Goal: Information Seeking & Learning: Learn about a topic

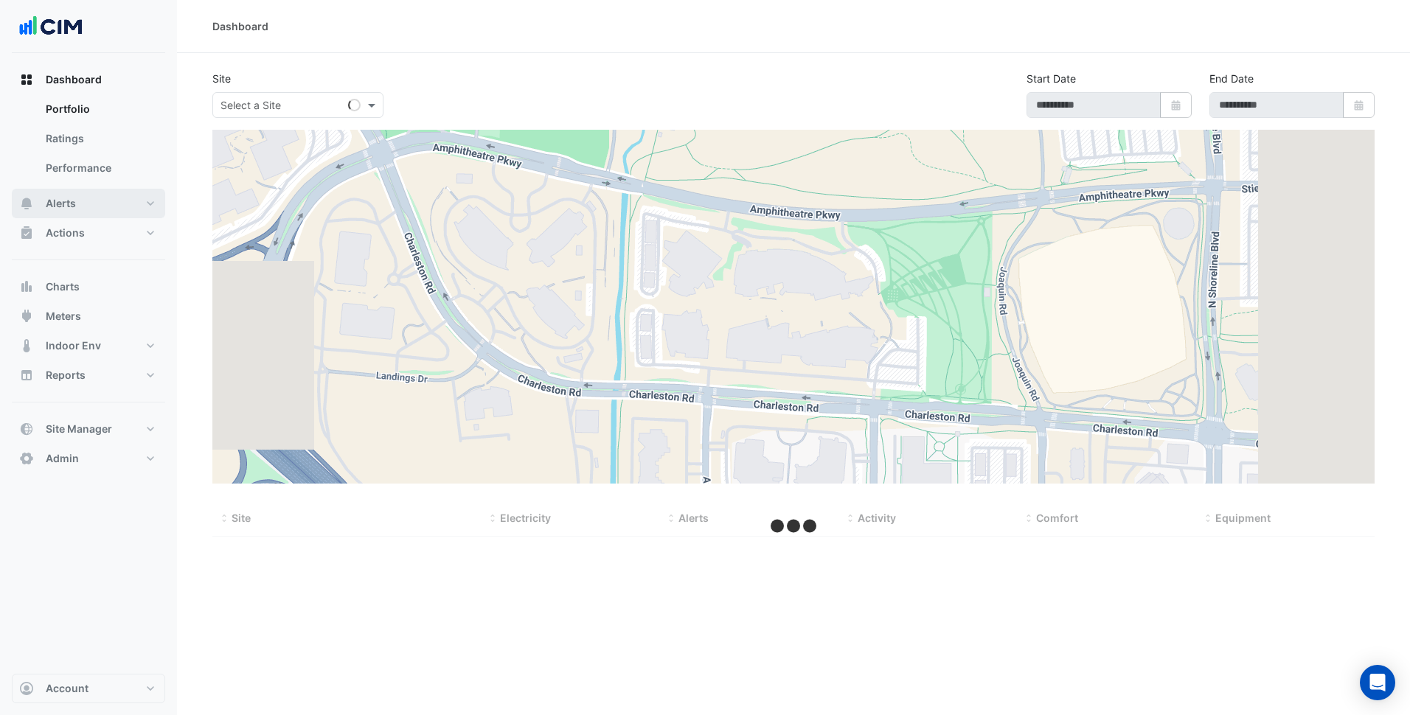
click at [105, 204] on button "Alerts" at bounding box center [88, 204] width 153 height 30
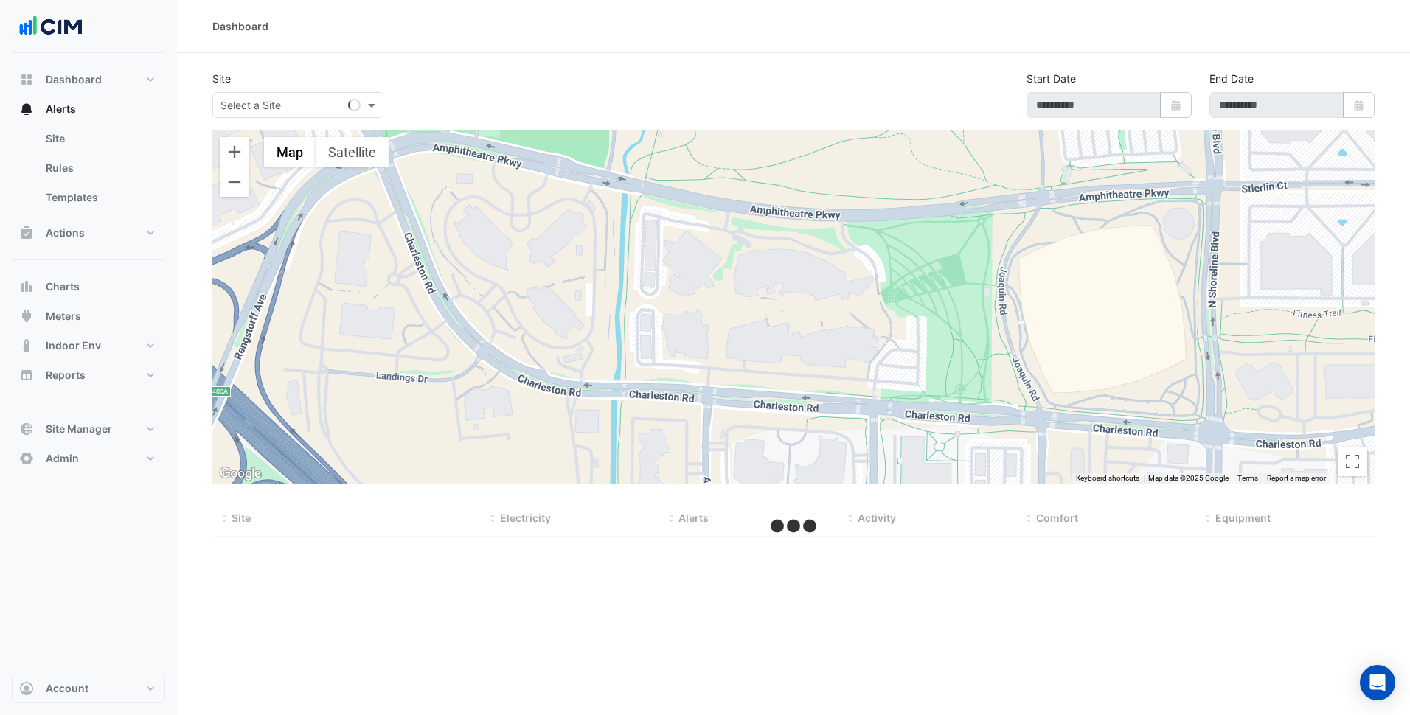
click at [322, 108] on input "text" at bounding box center [283, 105] width 125 height 15
type input "******"
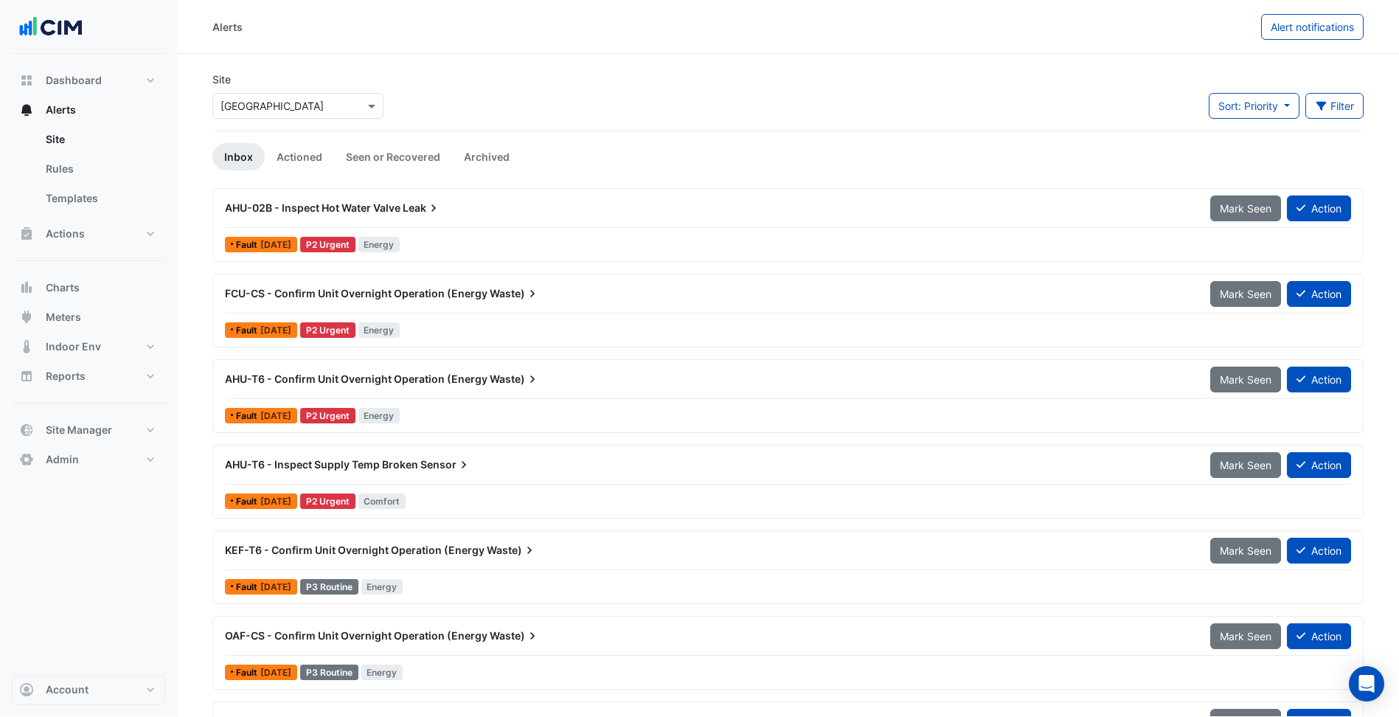
scroll to position [25, 0]
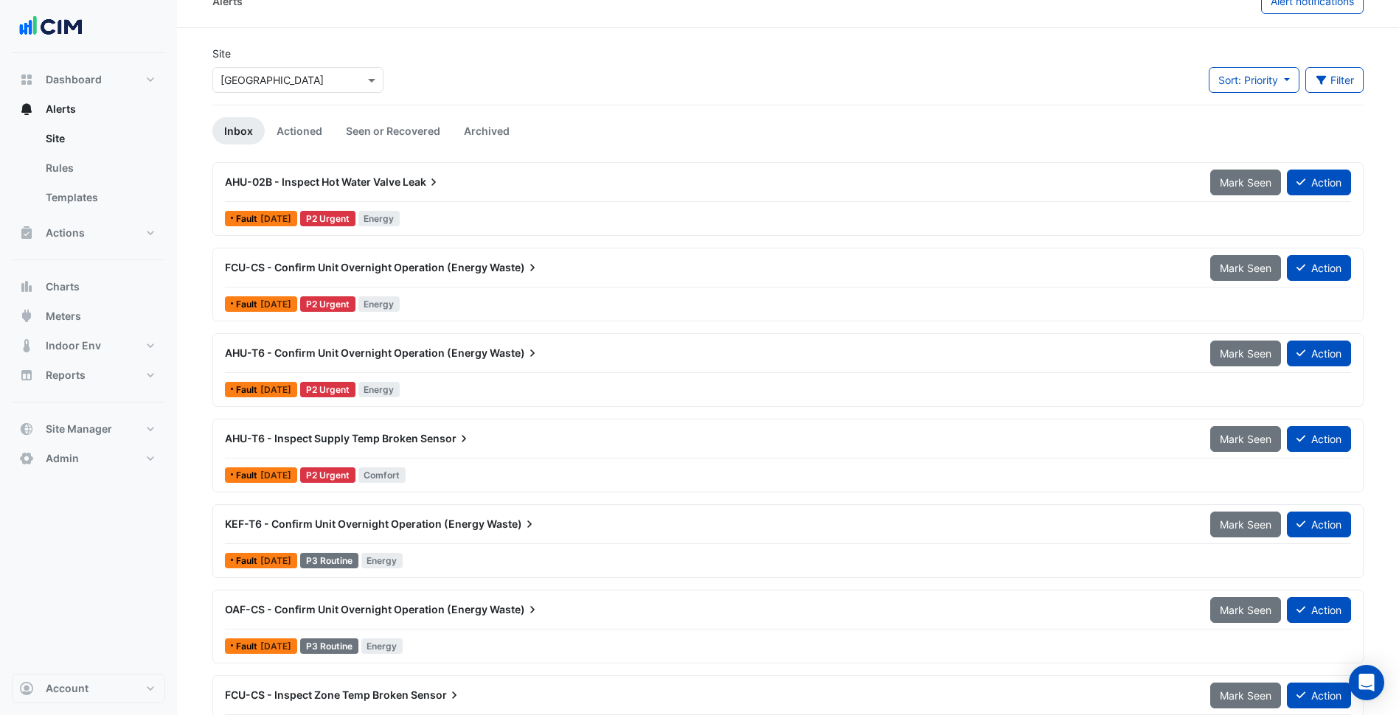
click at [513, 347] on span "Waste)" at bounding box center [515, 353] width 50 height 15
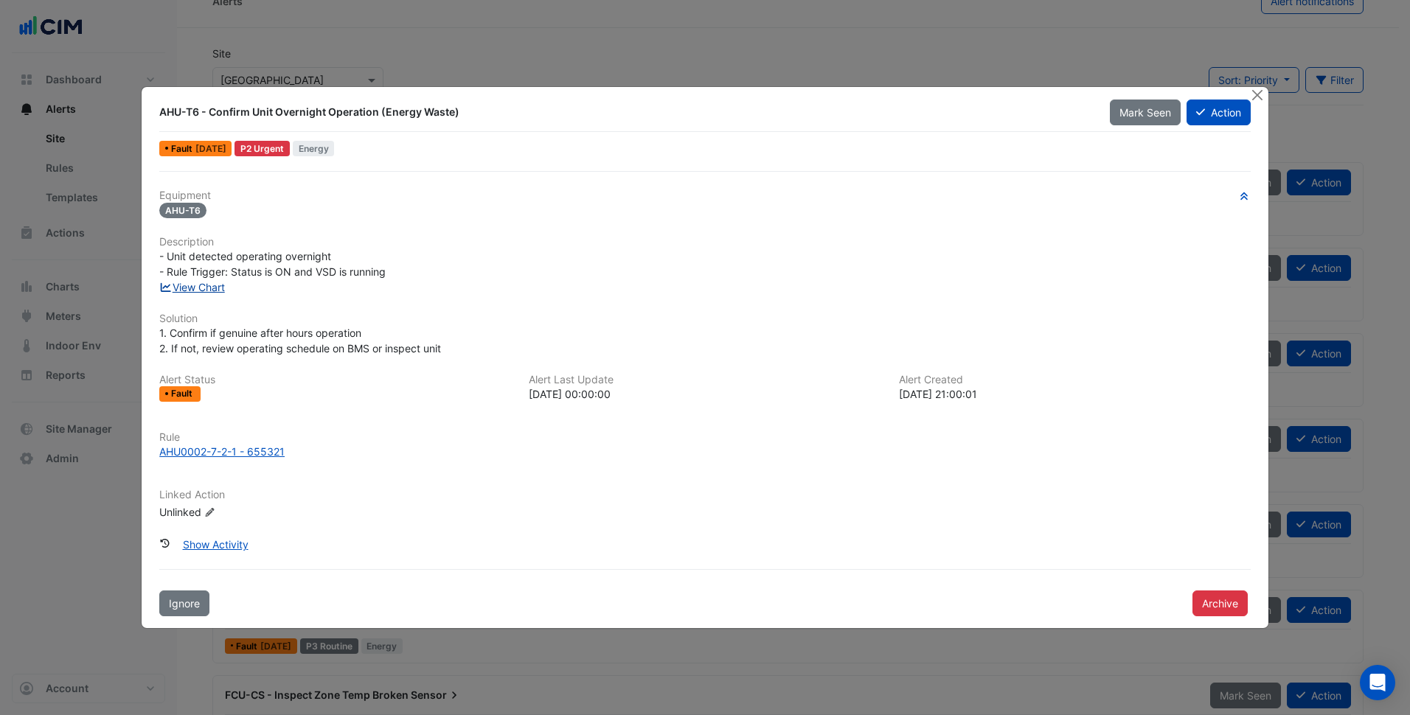
click at [207, 292] on link "View Chart" at bounding box center [192, 287] width 66 height 13
click at [1259, 95] on button "Close" at bounding box center [1257, 95] width 15 height 15
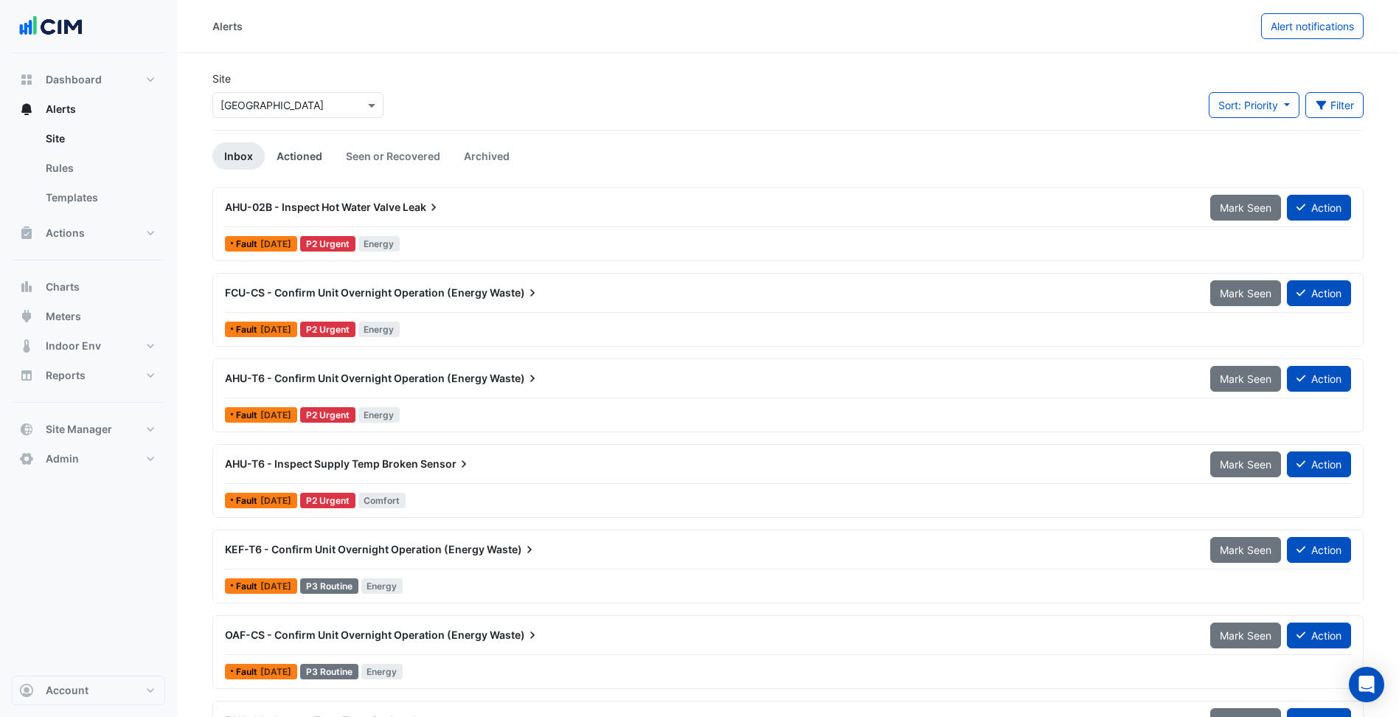
click at [308, 147] on link "Actioned" at bounding box center [299, 155] width 69 height 27
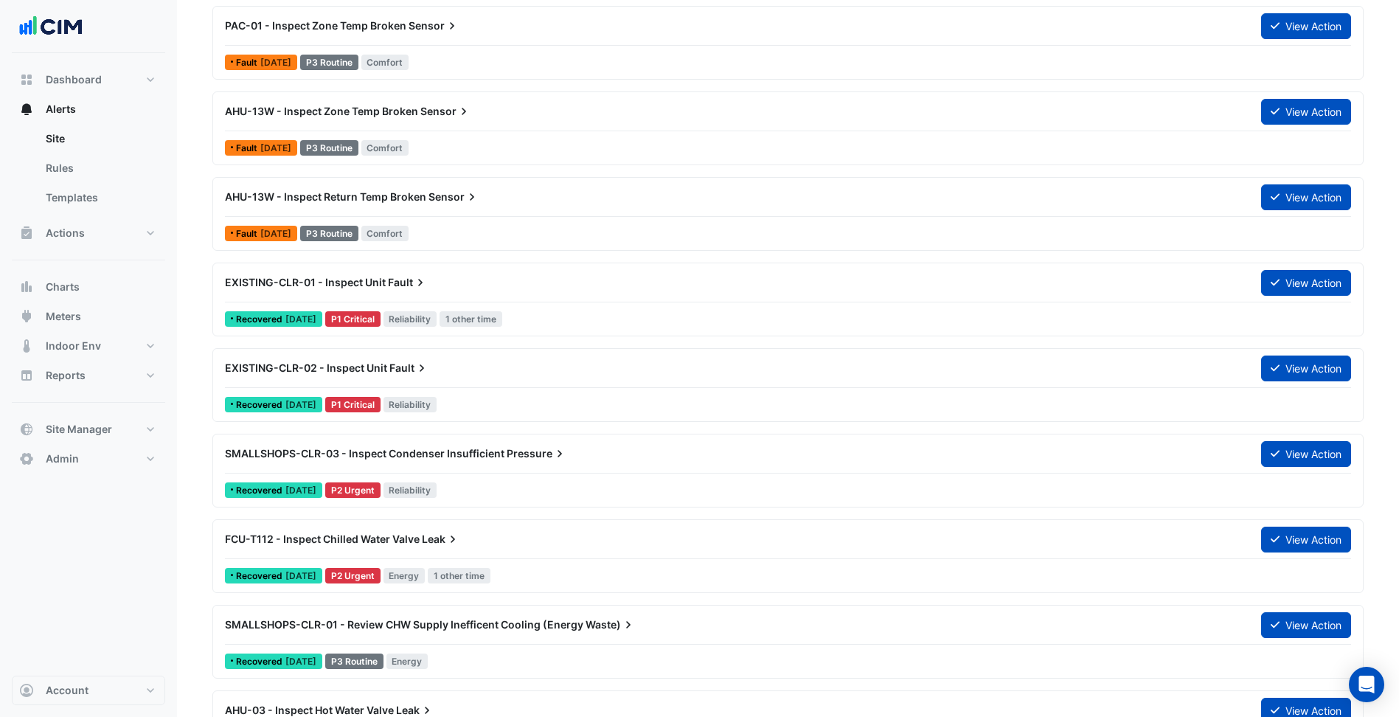
scroll to position [1038, 0]
click at [479, 285] on div "EXISTING-CLR-01 - Inspect Unit Fault" at bounding box center [734, 281] width 1019 height 15
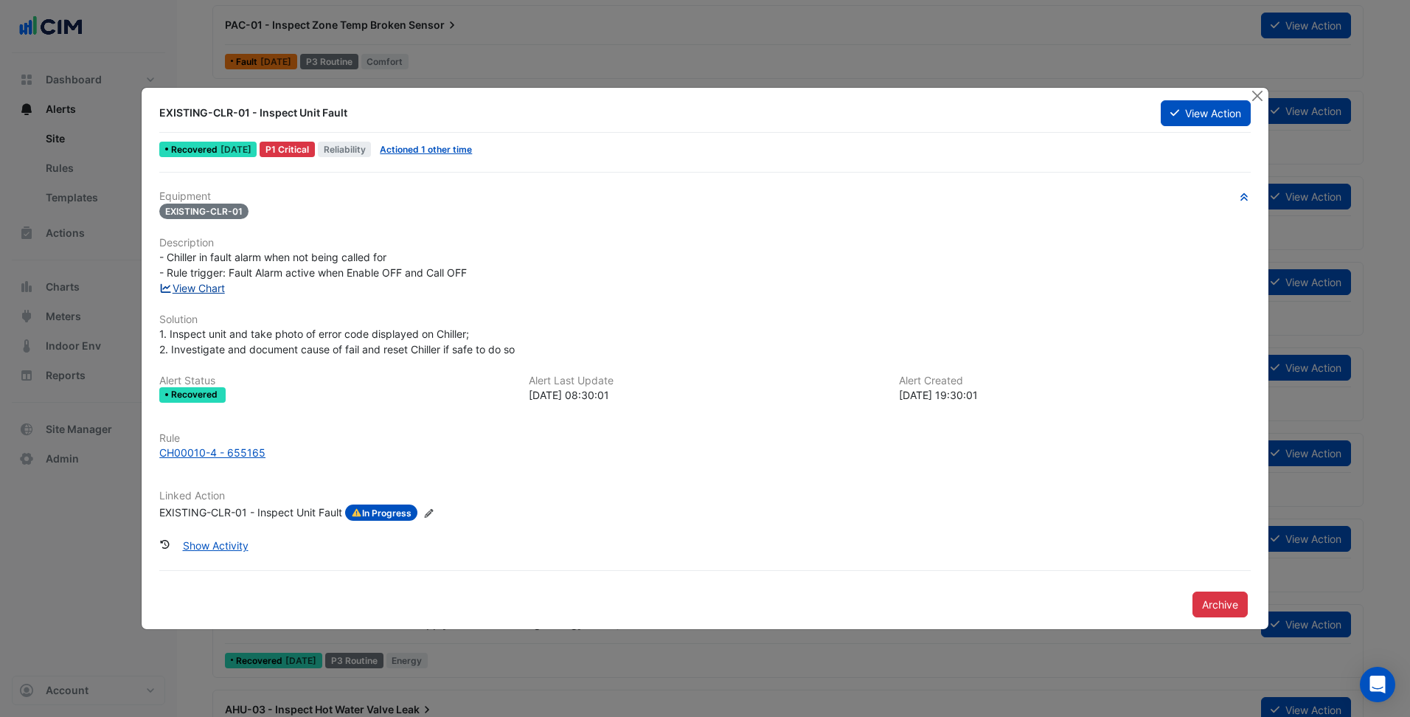
click at [215, 291] on link "View Chart" at bounding box center [192, 288] width 66 height 13
click at [1203, 108] on button "View Action" at bounding box center [1206, 113] width 90 height 26
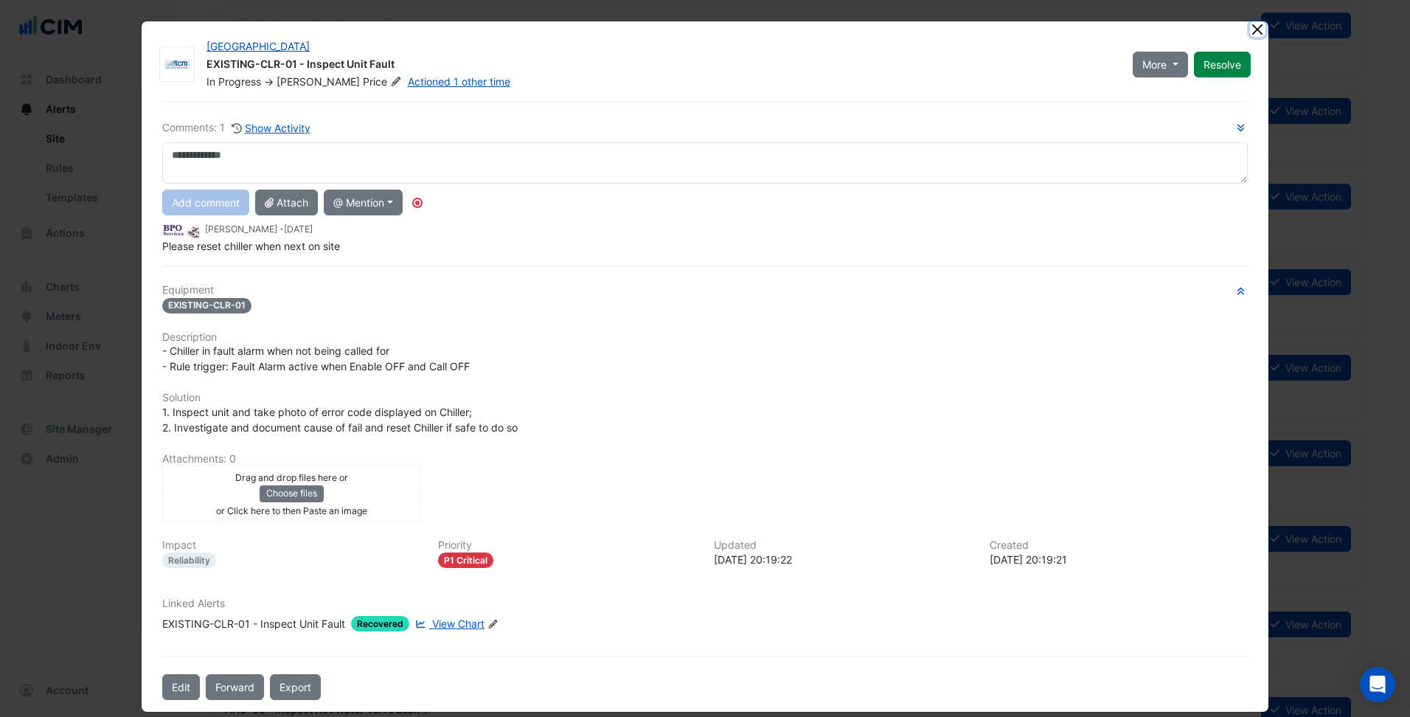
click at [1245, 30] on app-escalated-ticket-details-modal "Greensborough Plaza EXISTING-CLR-01 - Inspect Unit Fault In Progress -> Brad Pr…" at bounding box center [705, 366] width 1127 height 690
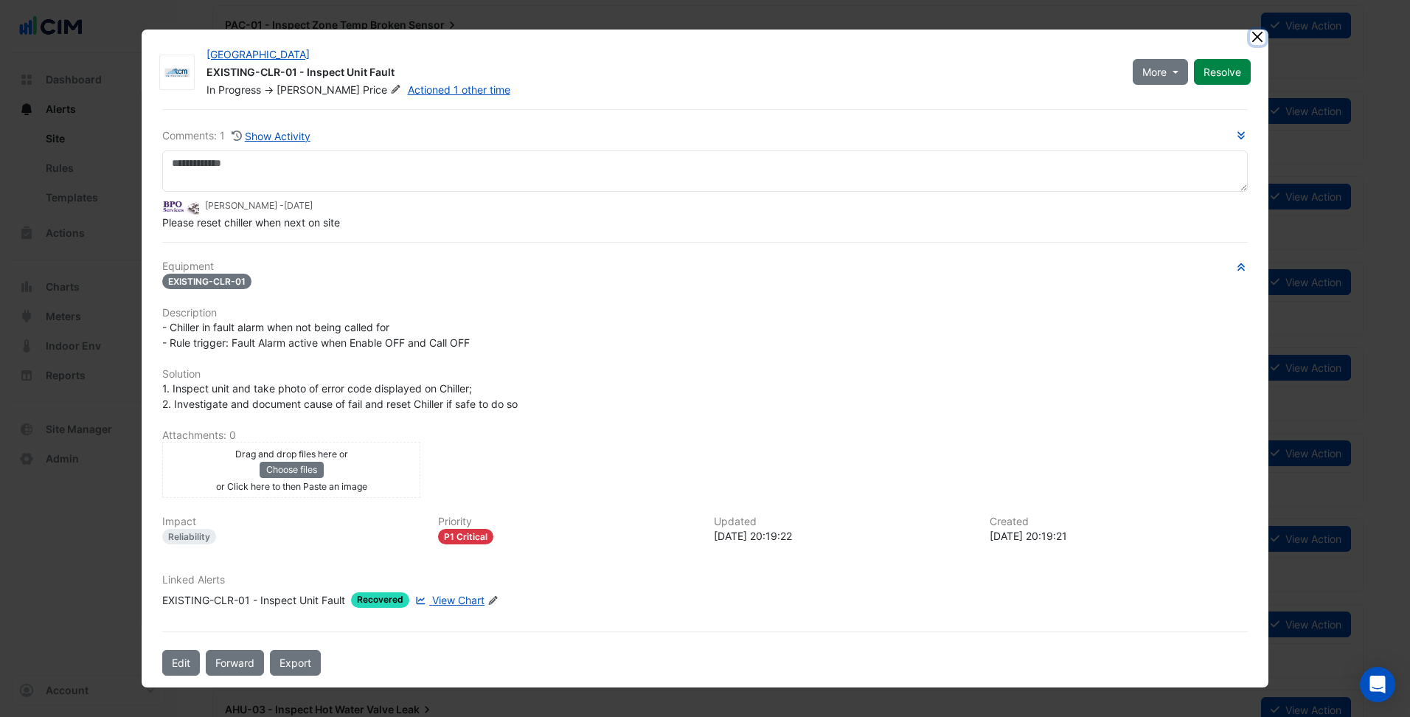
click at [1250, 42] on button "Close" at bounding box center [1257, 37] width 15 height 15
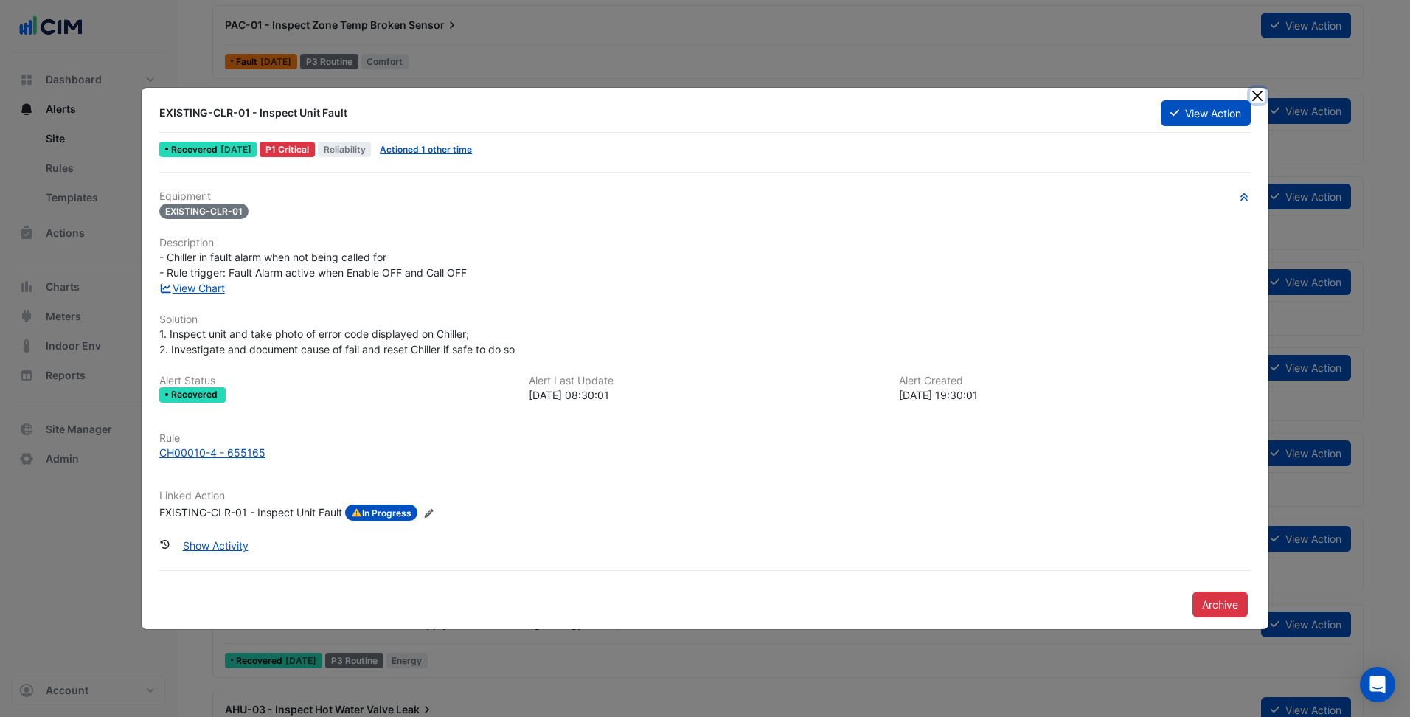
click at [1259, 94] on button "Close" at bounding box center [1257, 95] width 15 height 15
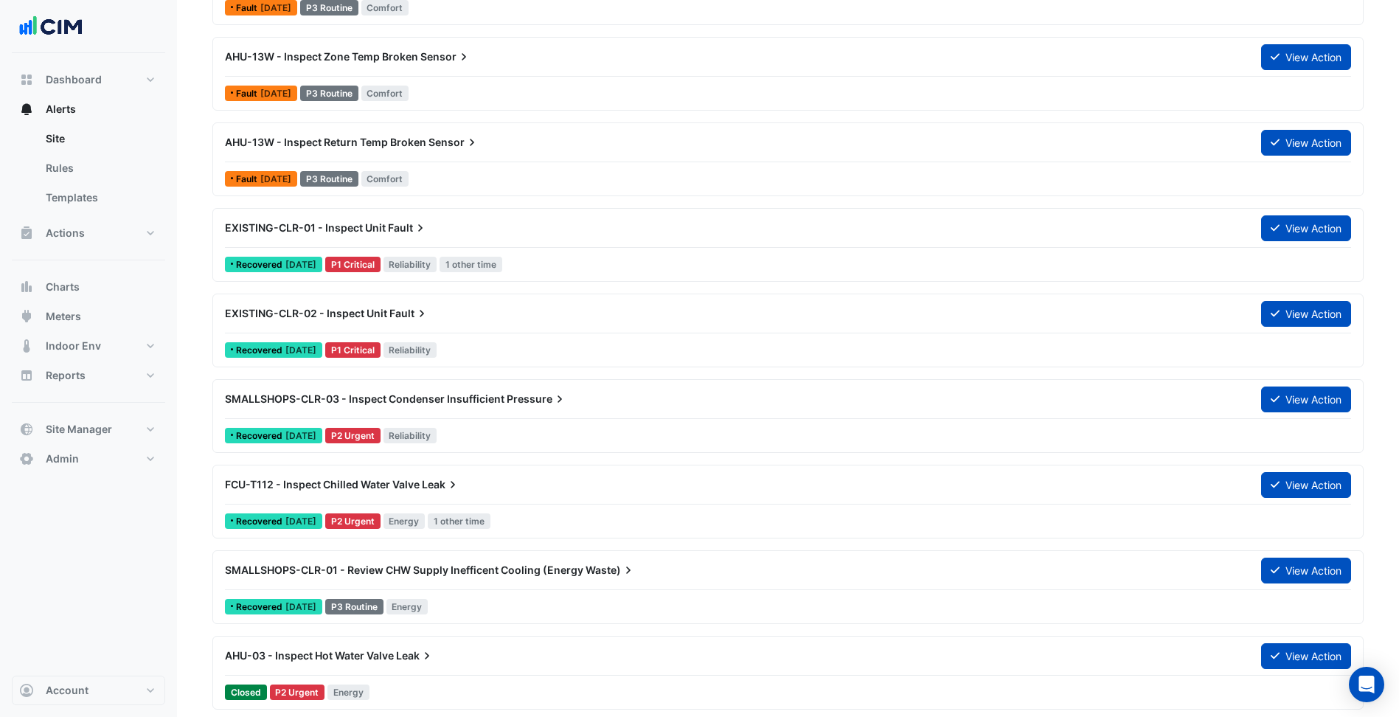
scroll to position [1047, 0]
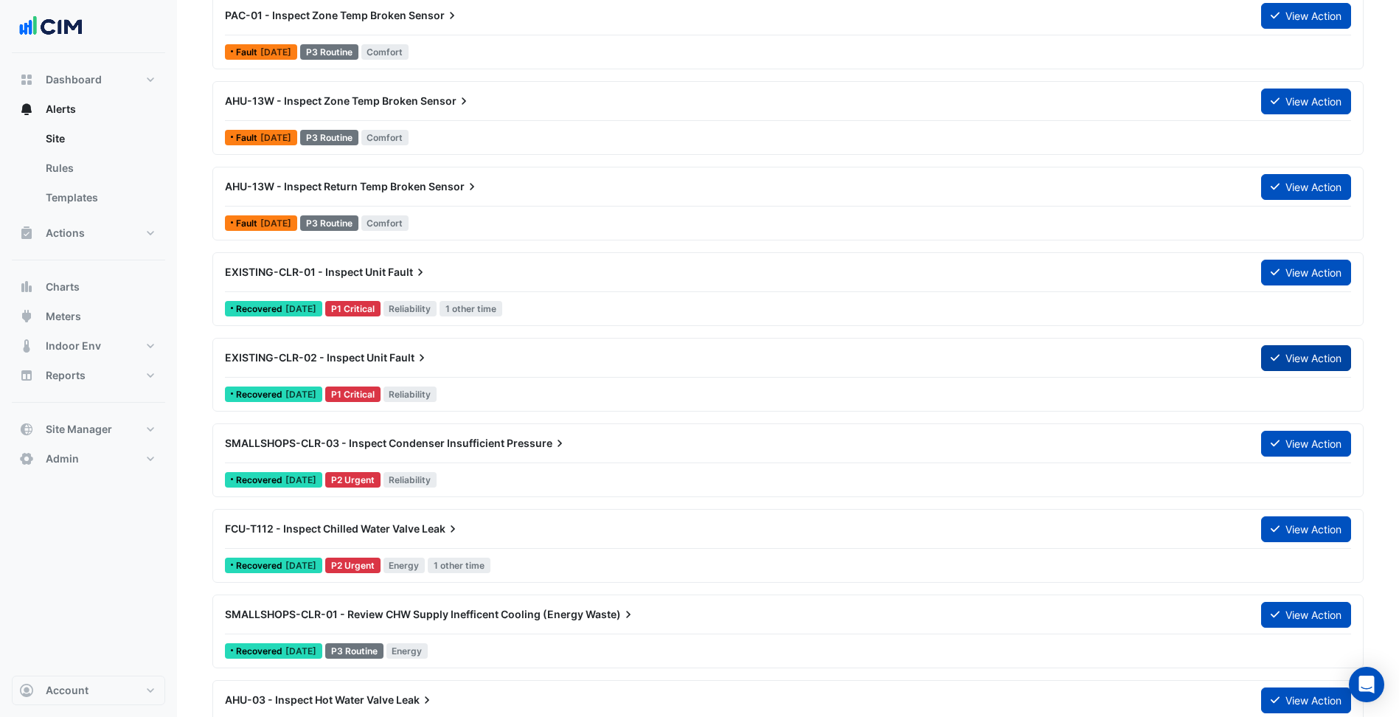
click at [1277, 350] on button "View Action" at bounding box center [1306, 358] width 90 height 26
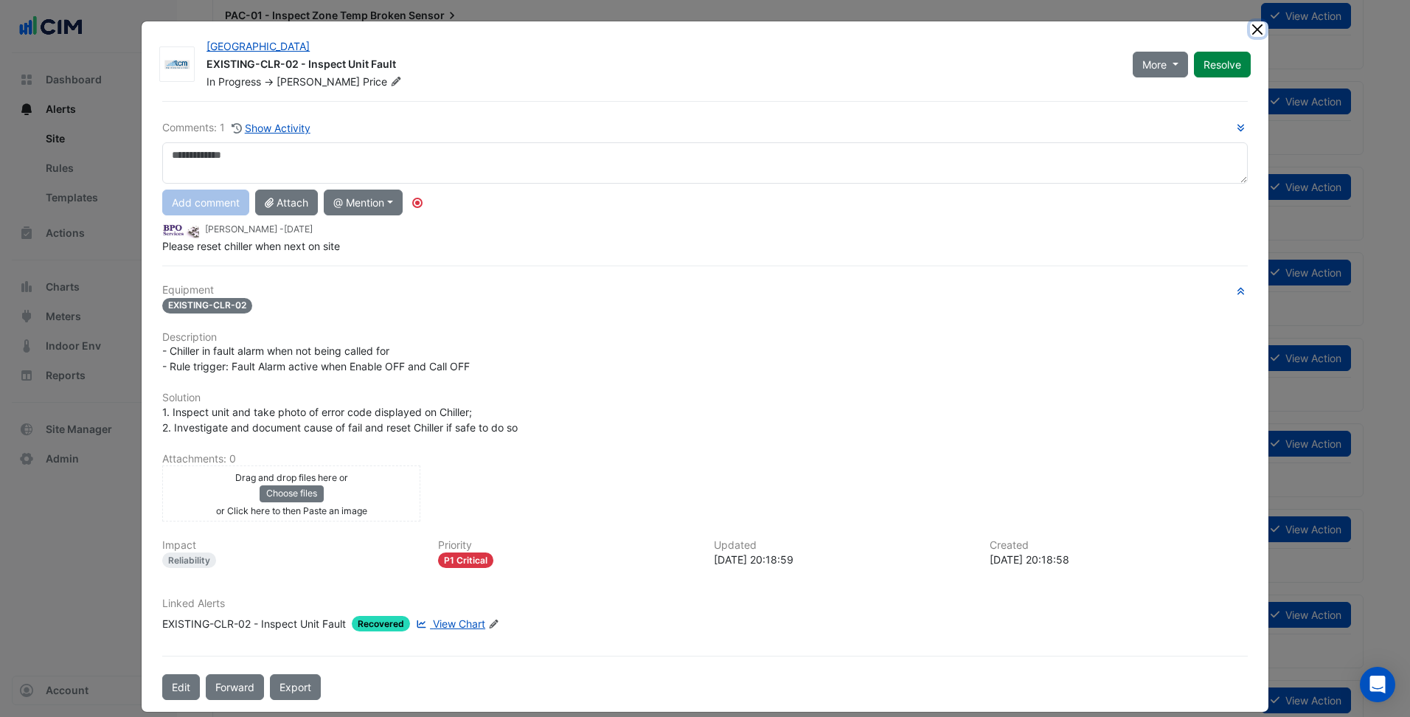
click at [1254, 27] on ngb-modal-window "Greensborough Plaza EXISTING-CLR-02 - Inspect Unit Fault In Progress -> Brad Pr…" at bounding box center [705, 358] width 1410 height 717
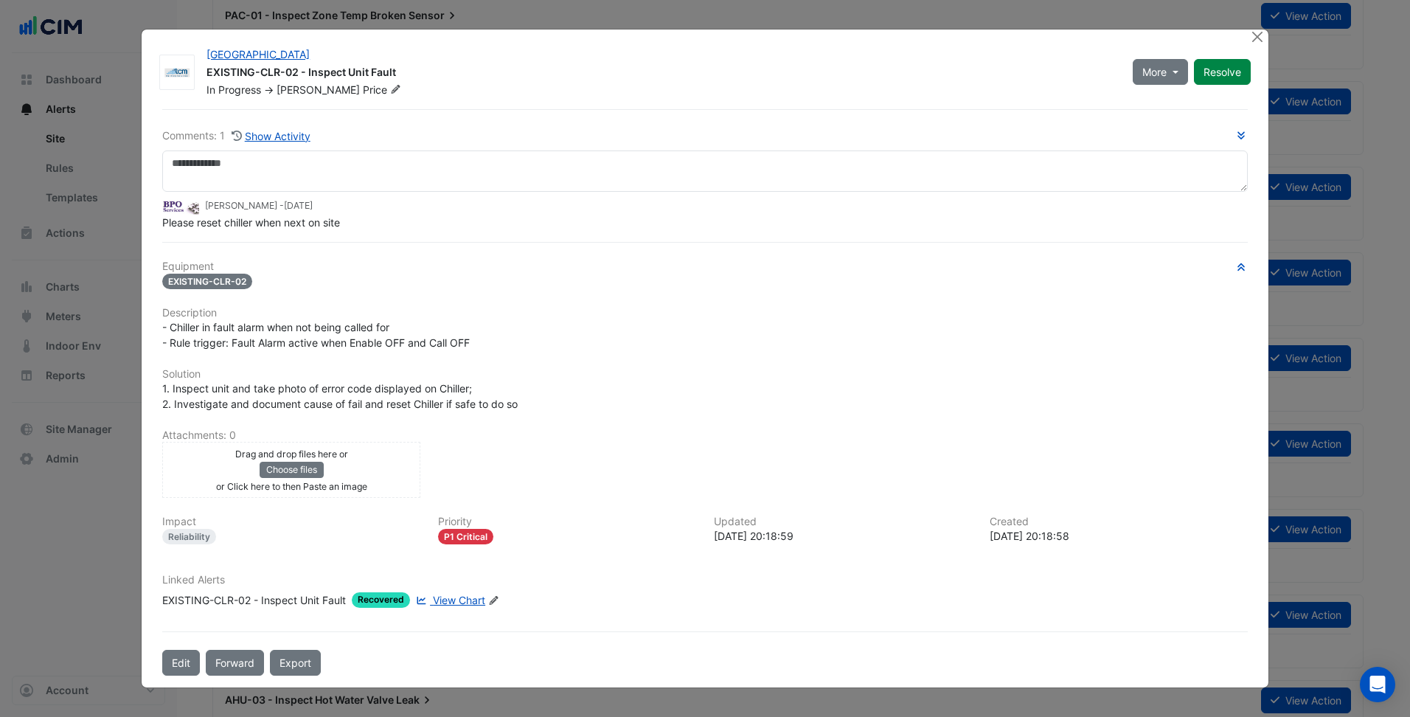
click at [1261, 45] on div at bounding box center [1259, 38] width 18 height 17
click at [1254, 35] on button "Close" at bounding box center [1257, 37] width 15 height 15
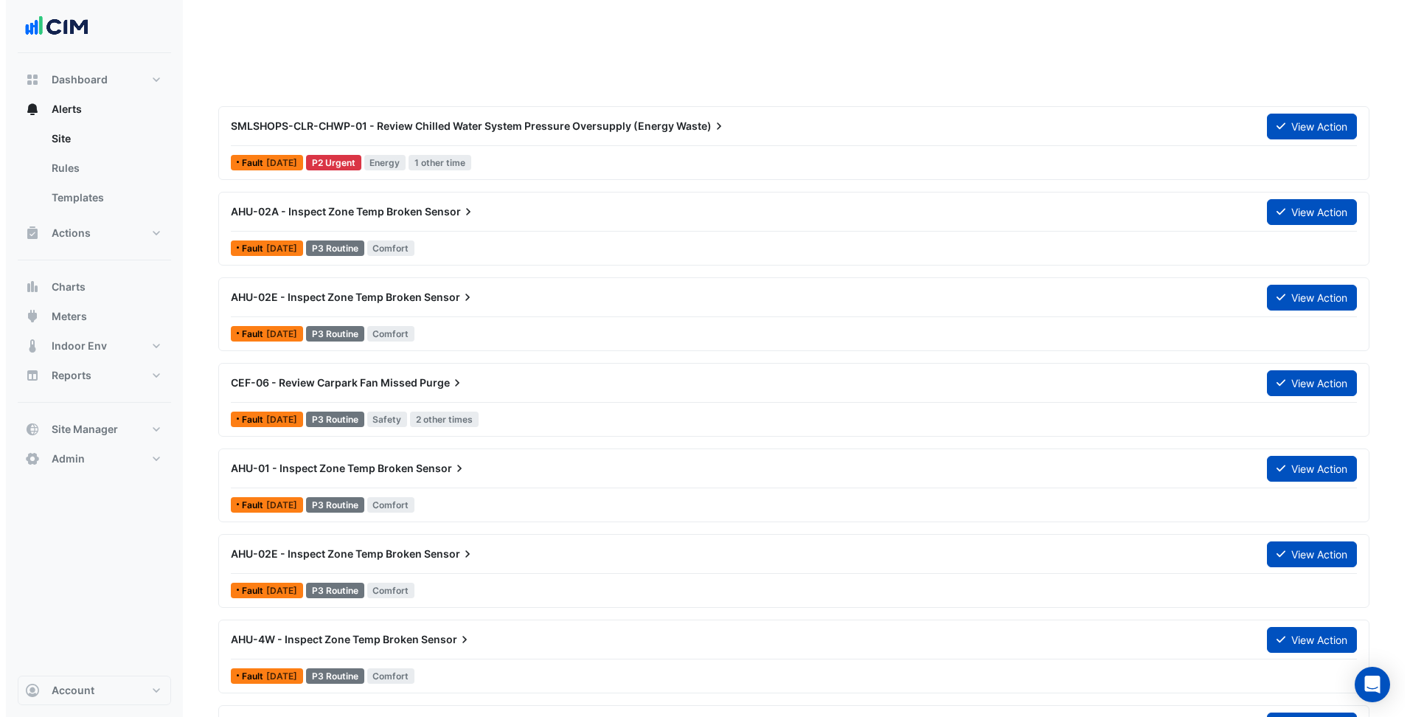
scroll to position [0, 0]
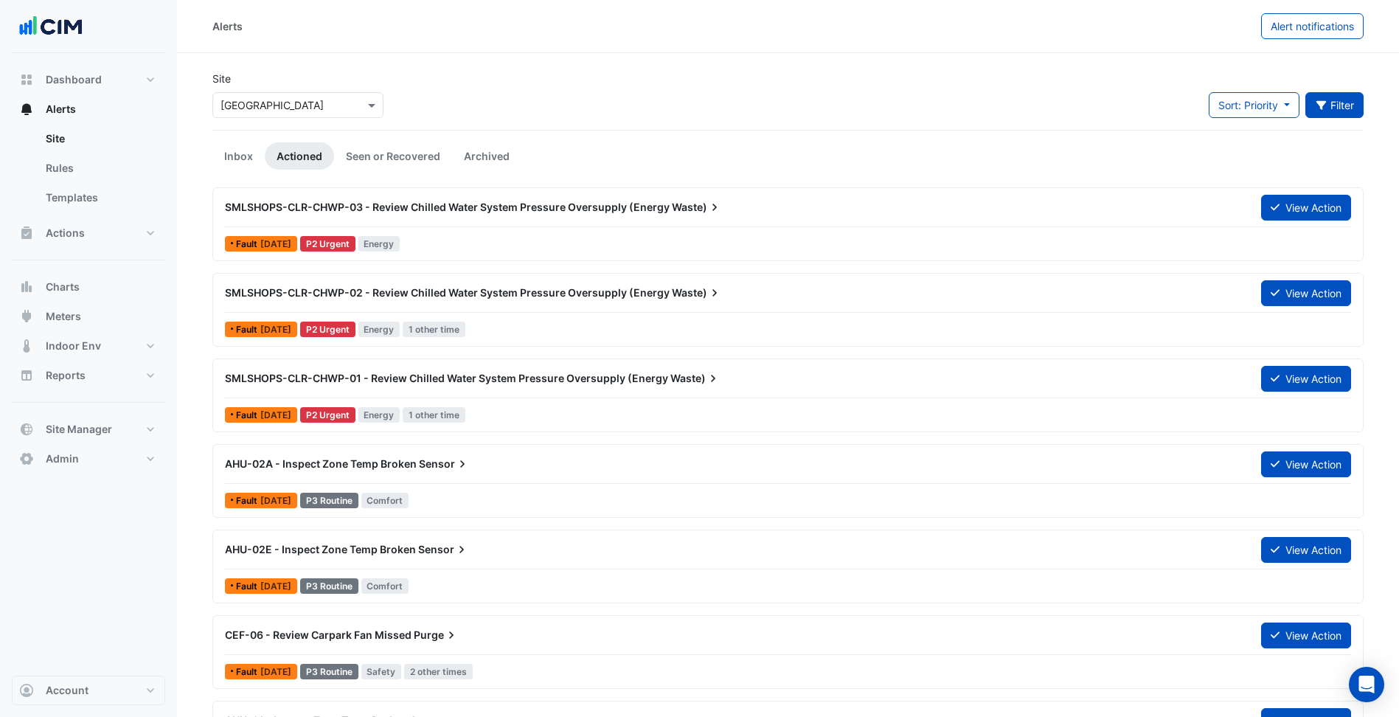
click at [1331, 111] on button "Filter" at bounding box center [1335, 105] width 59 height 26
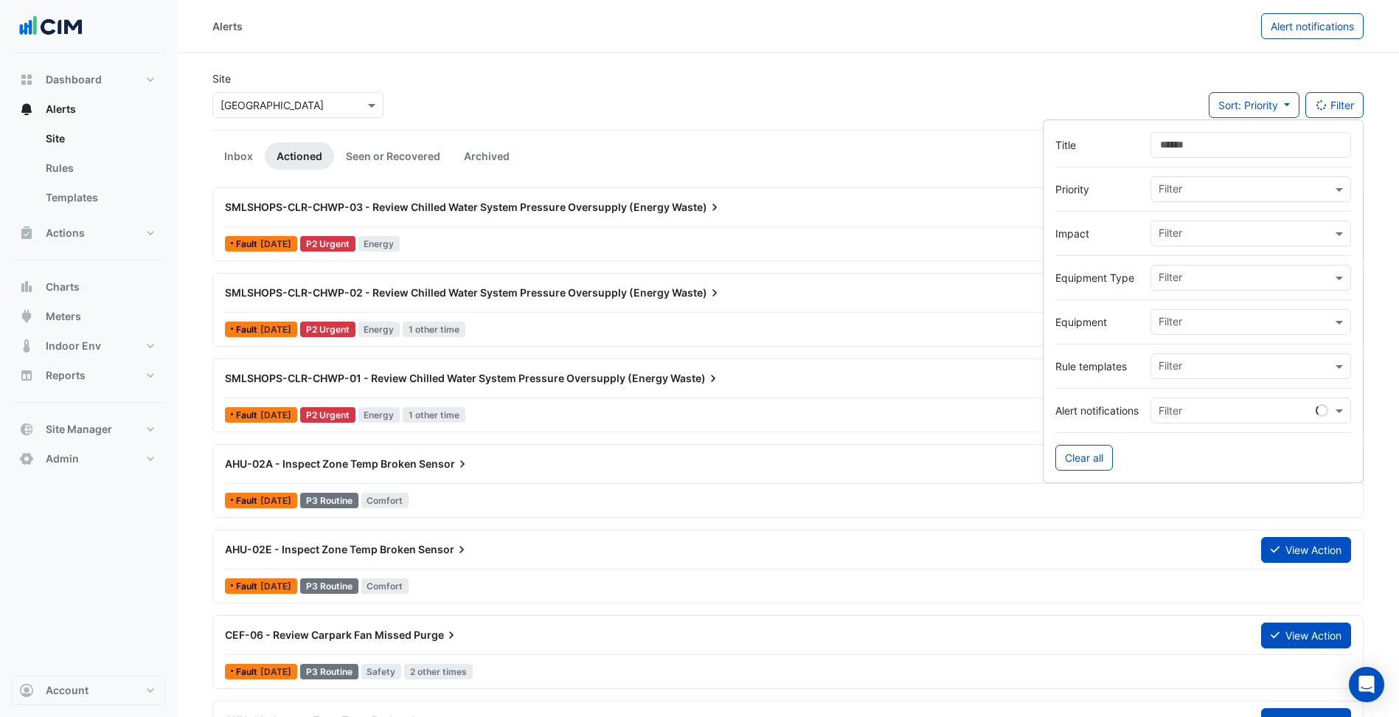
click at [1266, 151] on input "Title" at bounding box center [1251, 145] width 201 height 26
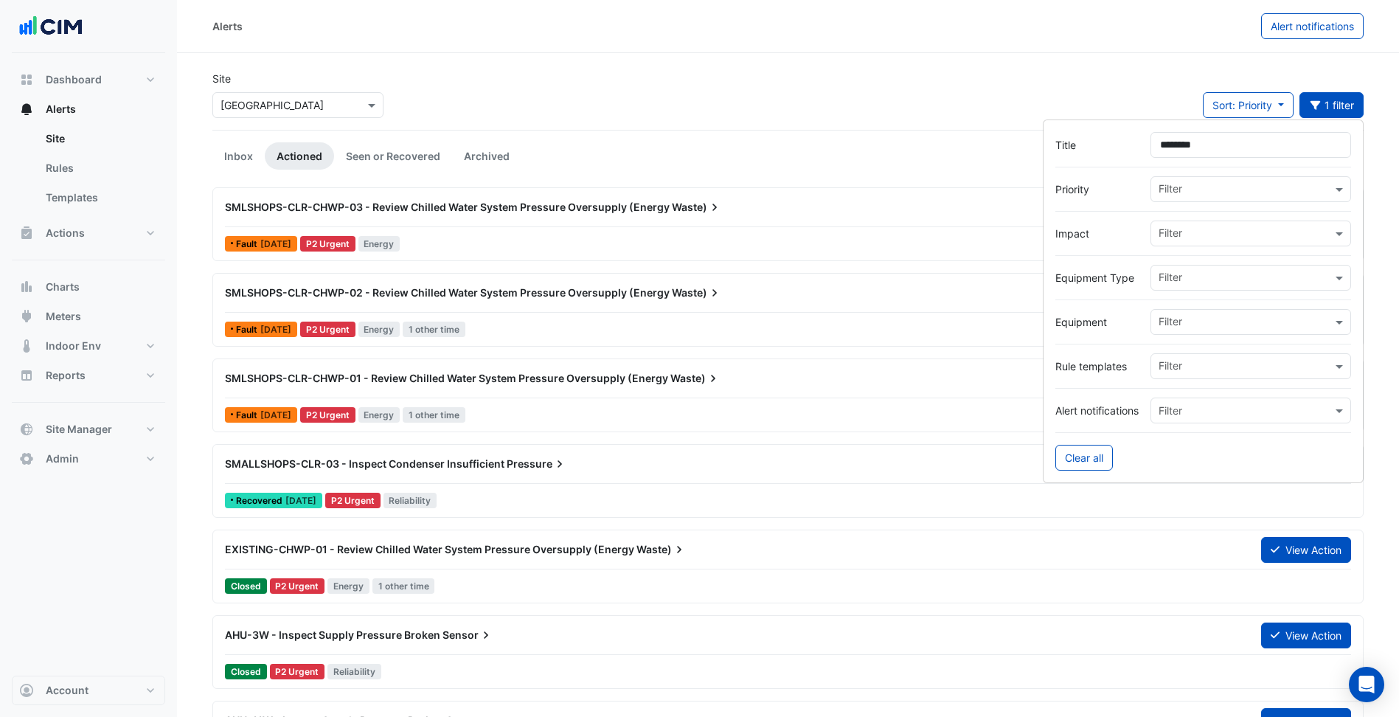
type input "********"
click at [819, 218] on div "SMLSHOPS-CLR-CHWP-03 - Review Chilled Water System Pressure Oversupply (Energy …" at bounding box center [734, 207] width 1036 height 27
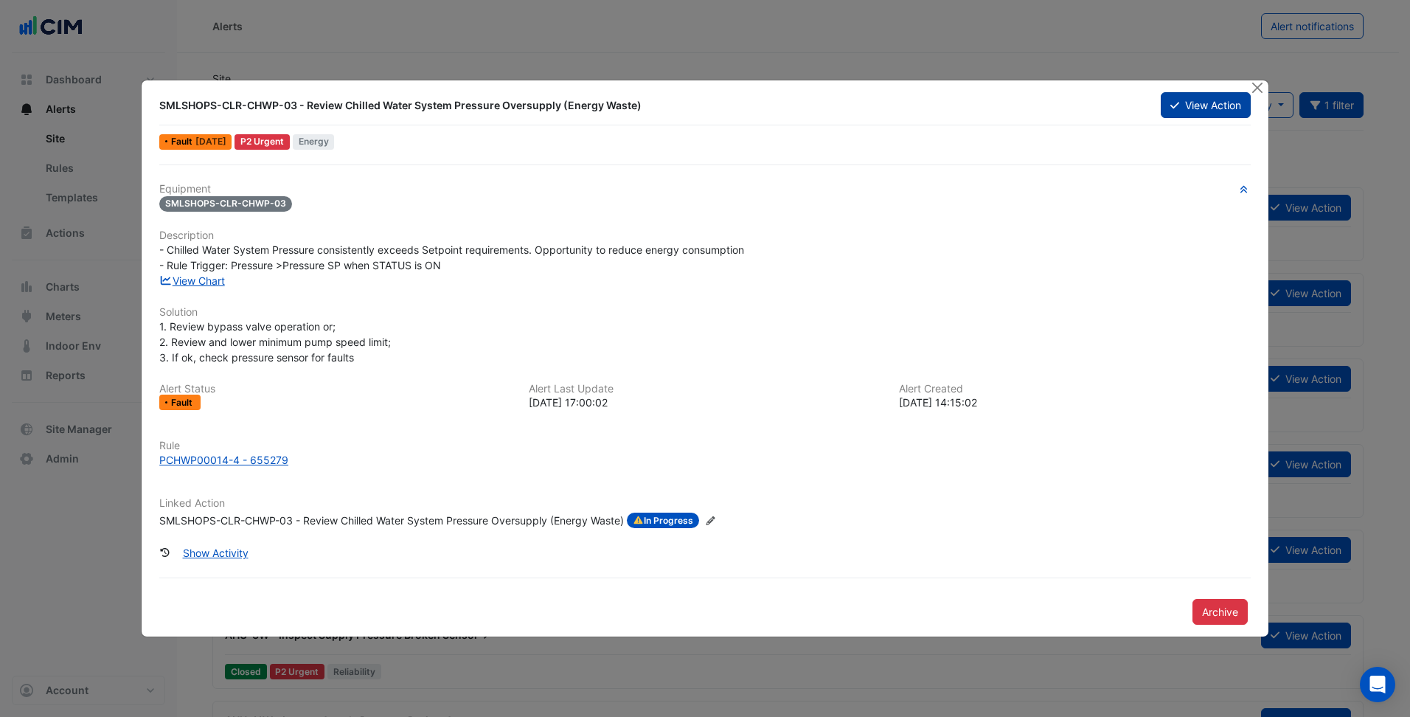
click at [1199, 100] on button "View Action" at bounding box center [1206, 105] width 90 height 26
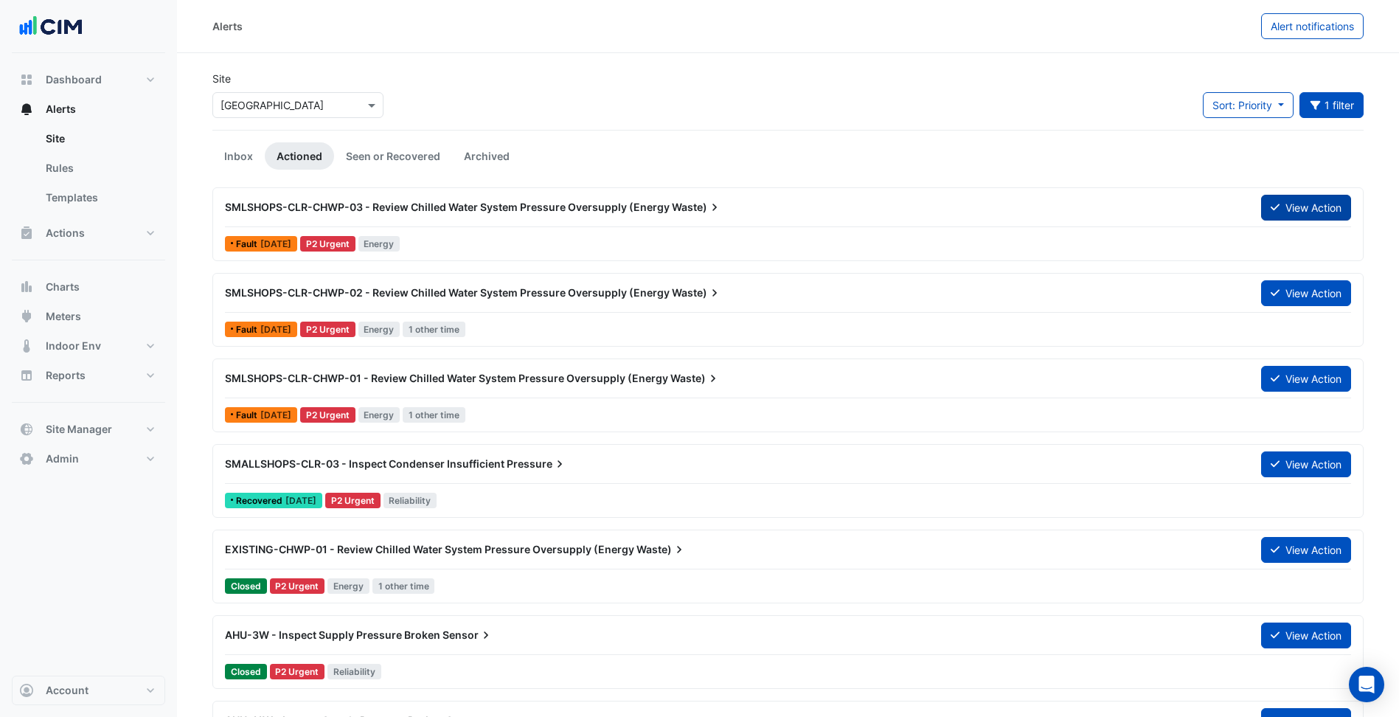
click at [1294, 215] on button "View Action" at bounding box center [1306, 208] width 90 height 26
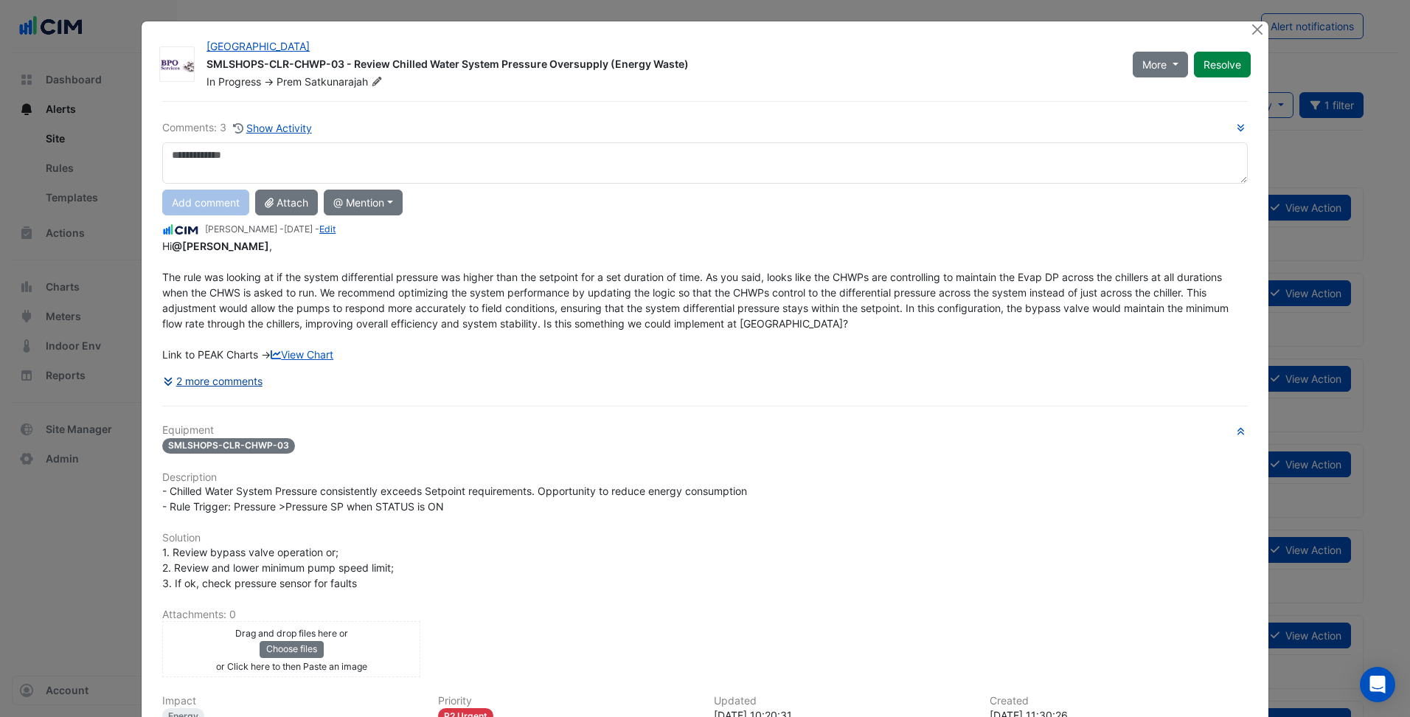
click at [223, 384] on button "2 more comments" at bounding box center [212, 381] width 101 height 26
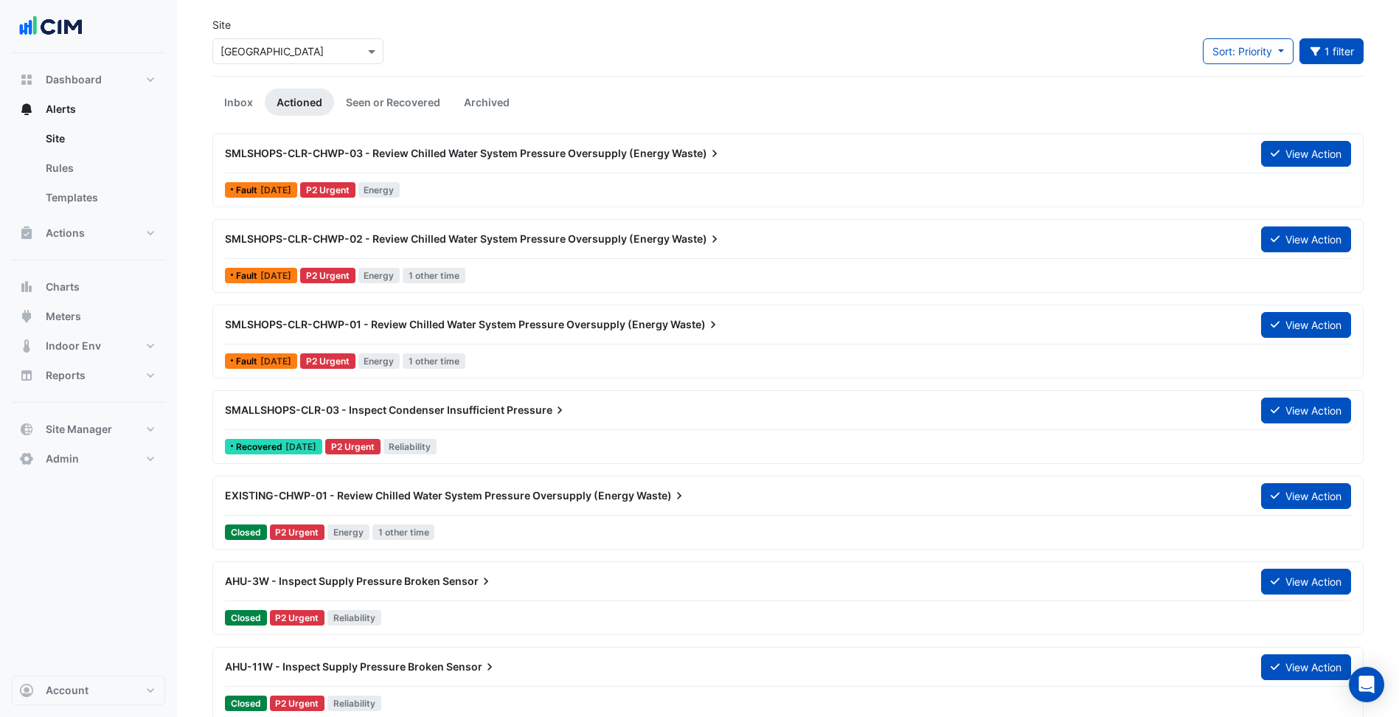
scroll to position [55, 0]
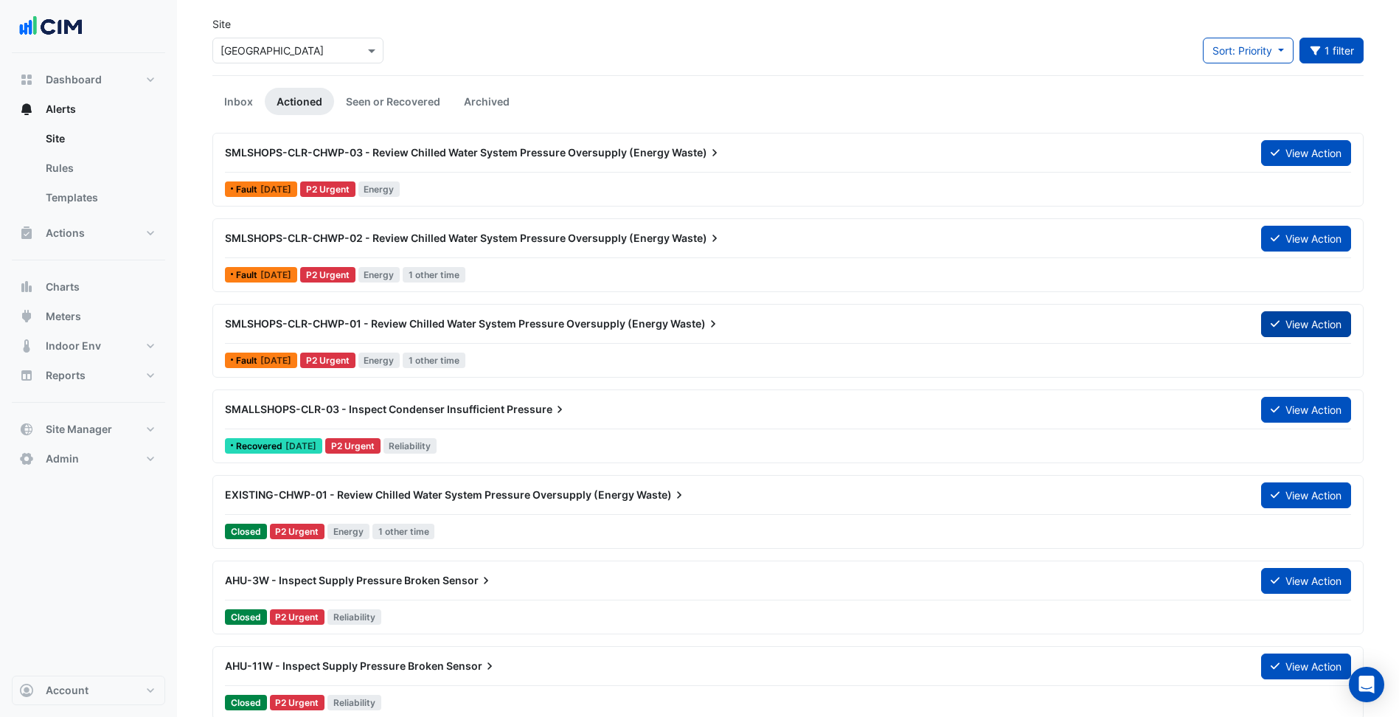
click at [1321, 324] on button "View Action" at bounding box center [1306, 324] width 90 height 26
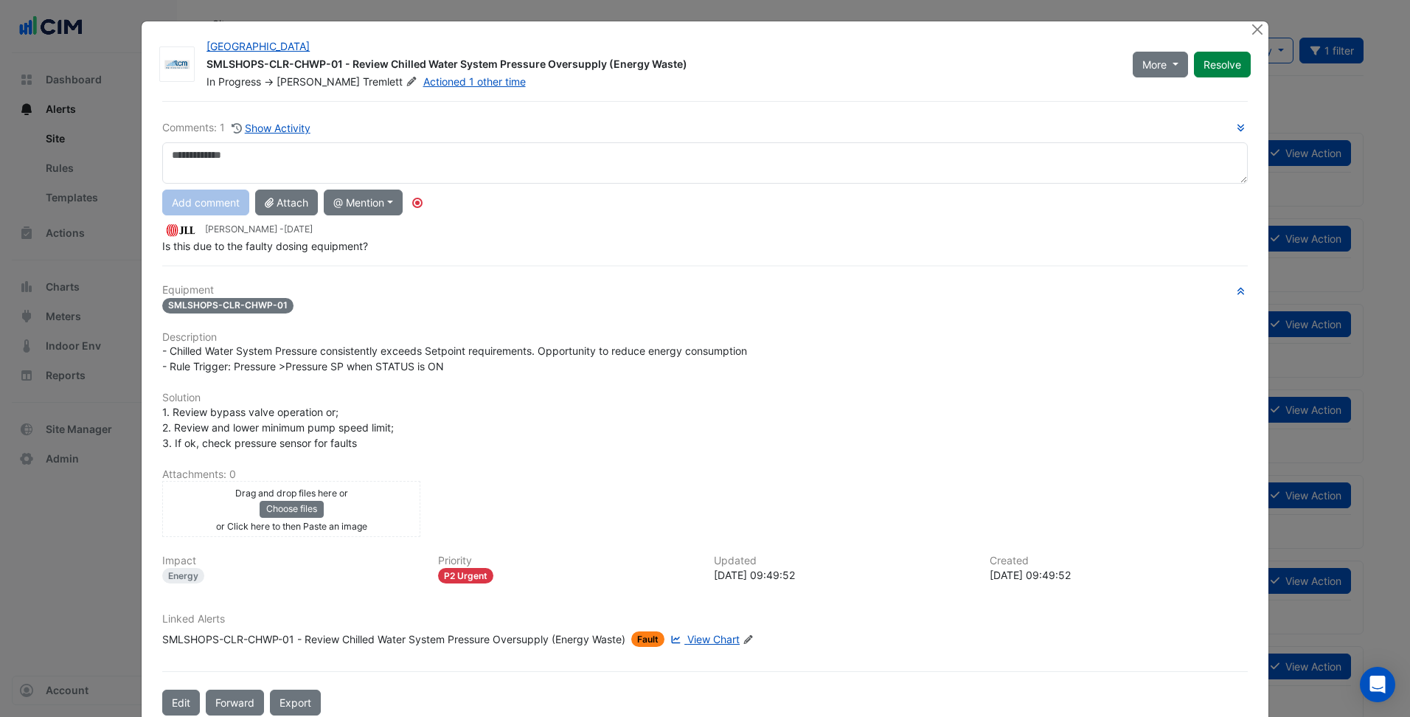
click at [308, 130] on h6 "Comments: 1 Show Activity" at bounding box center [705, 127] width 1086 height 17
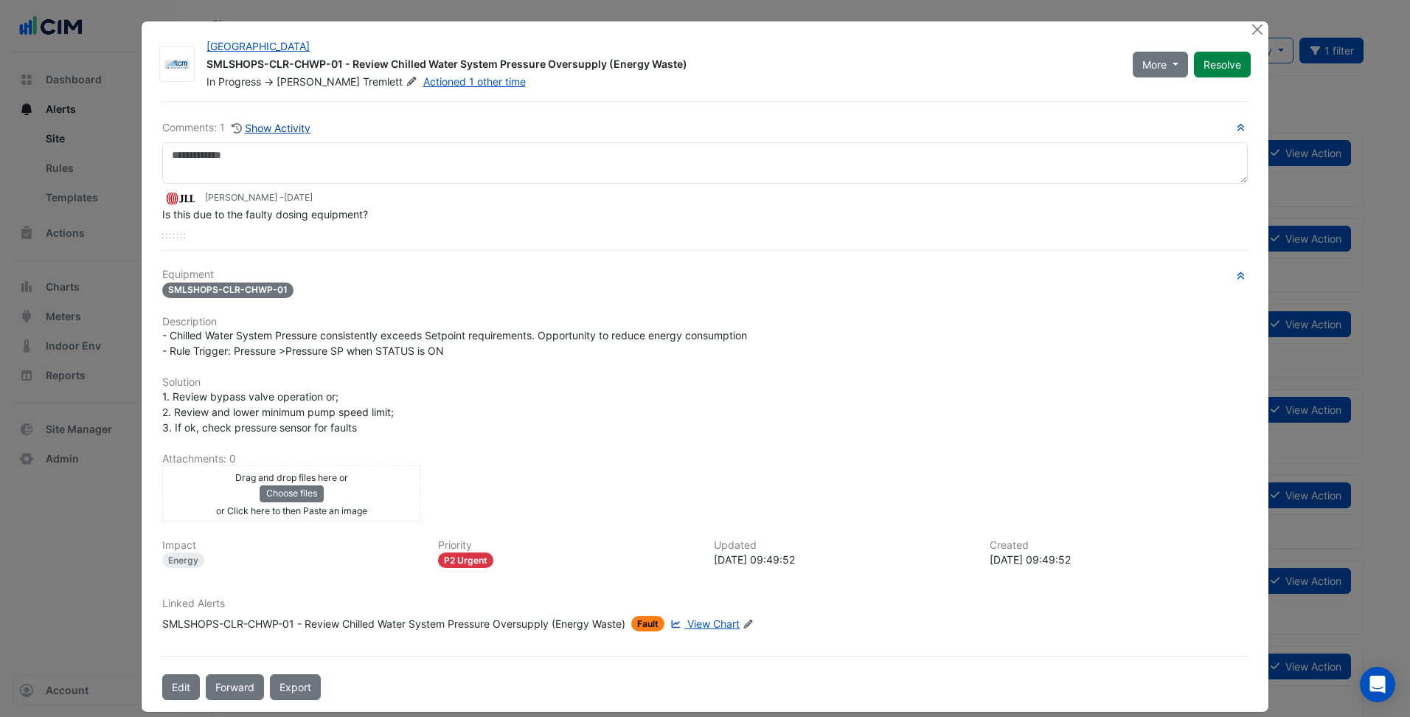
click at [302, 133] on button "Show Activity" at bounding box center [271, 127] width 80 height 17
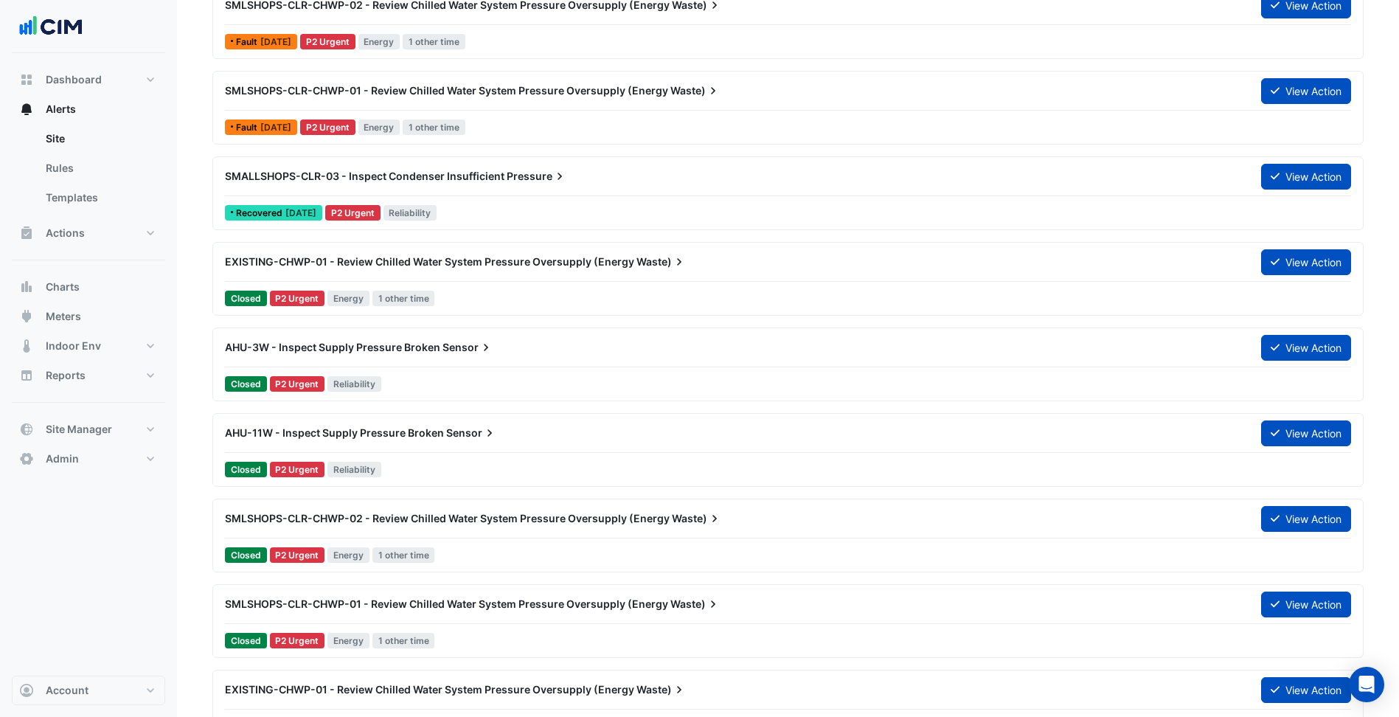
scroll to position [326, 0]
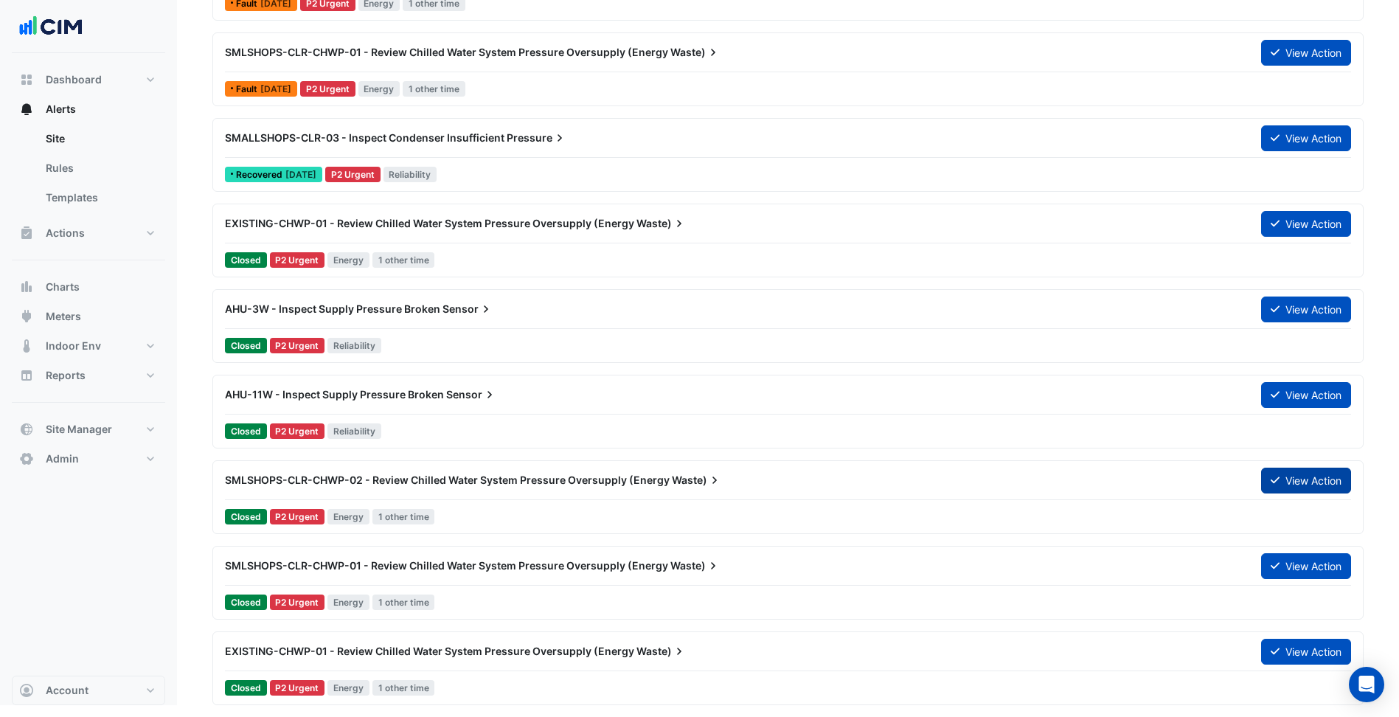
click at [1304, 474] on button "View Action" at bounding box center [1306, 481] width 90 height 26
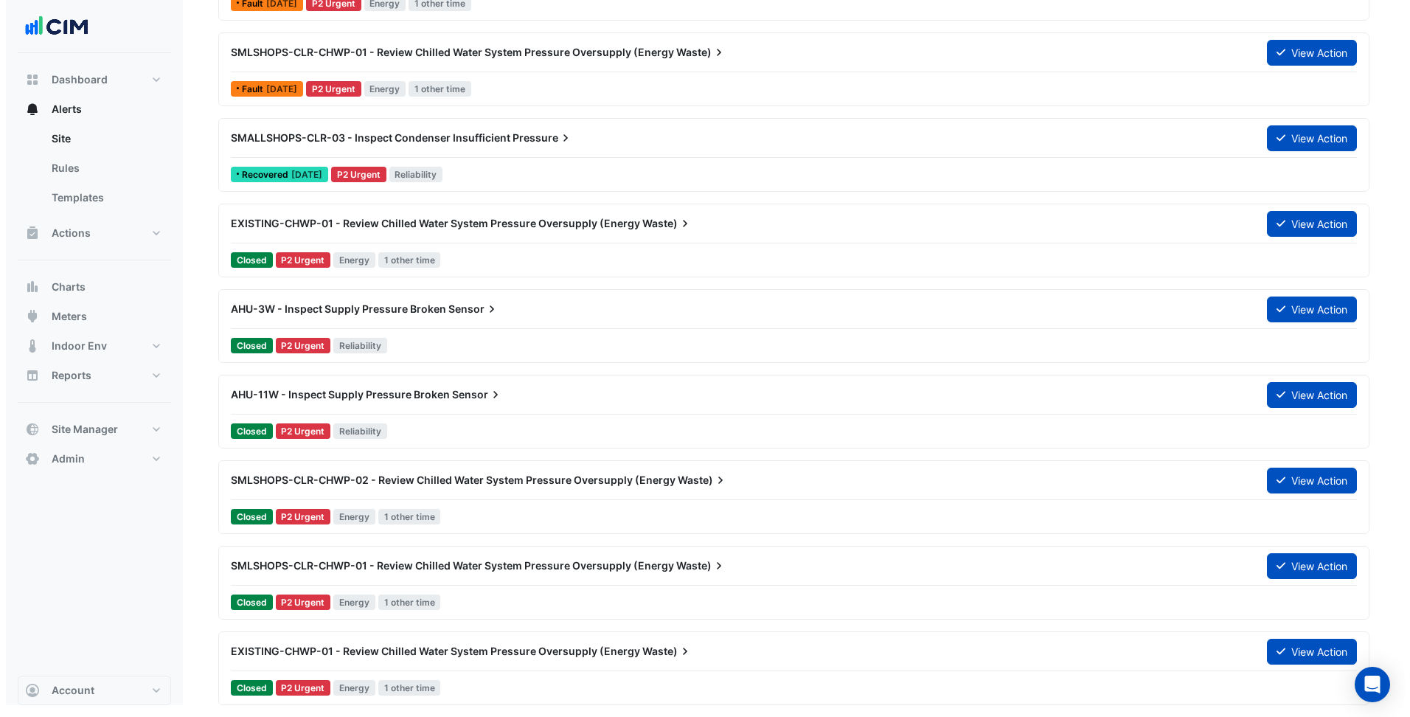
scroll to position [0, 0]
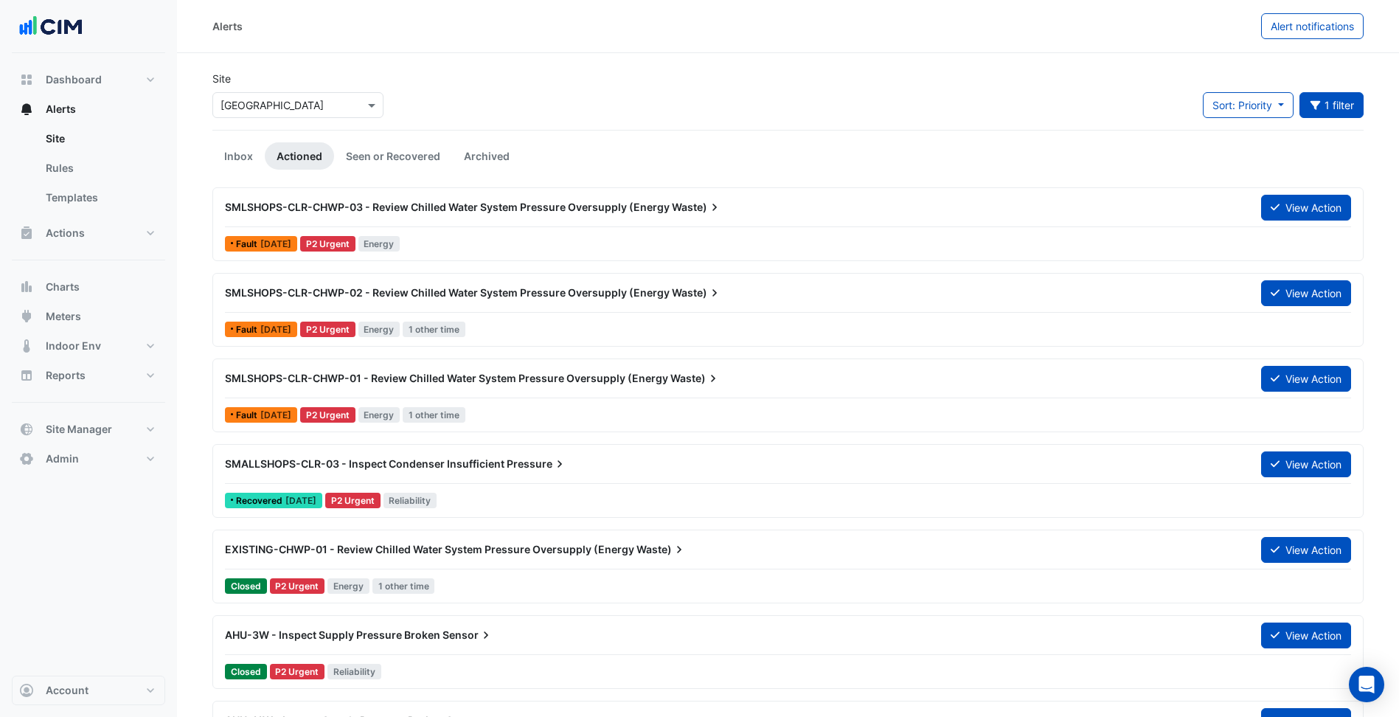
click at [580, 238] on div "Fault 2 months ago P2 Urgent Energy" at bounding box center [787, 243] width 1129 height 21
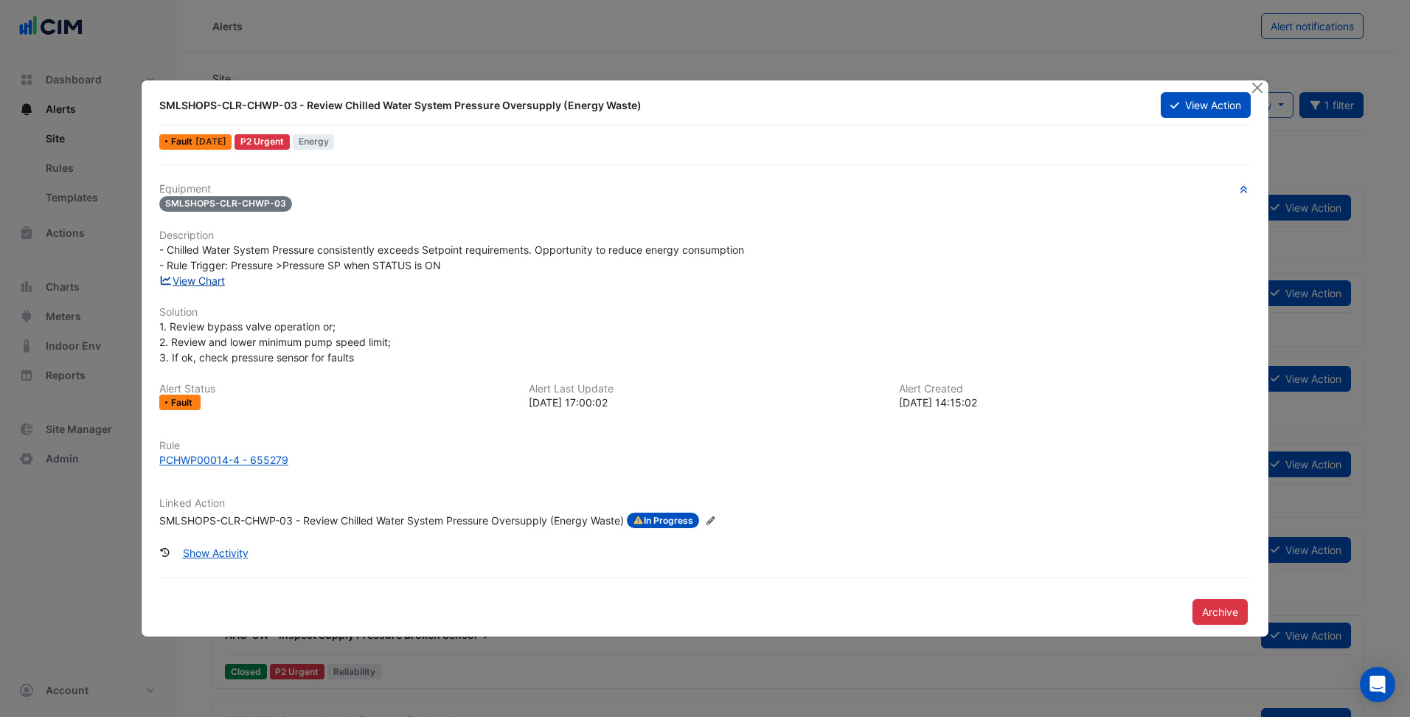
click at [212, 275] on link "View Chart" at bounding box center [192, 280] width 66 height 13
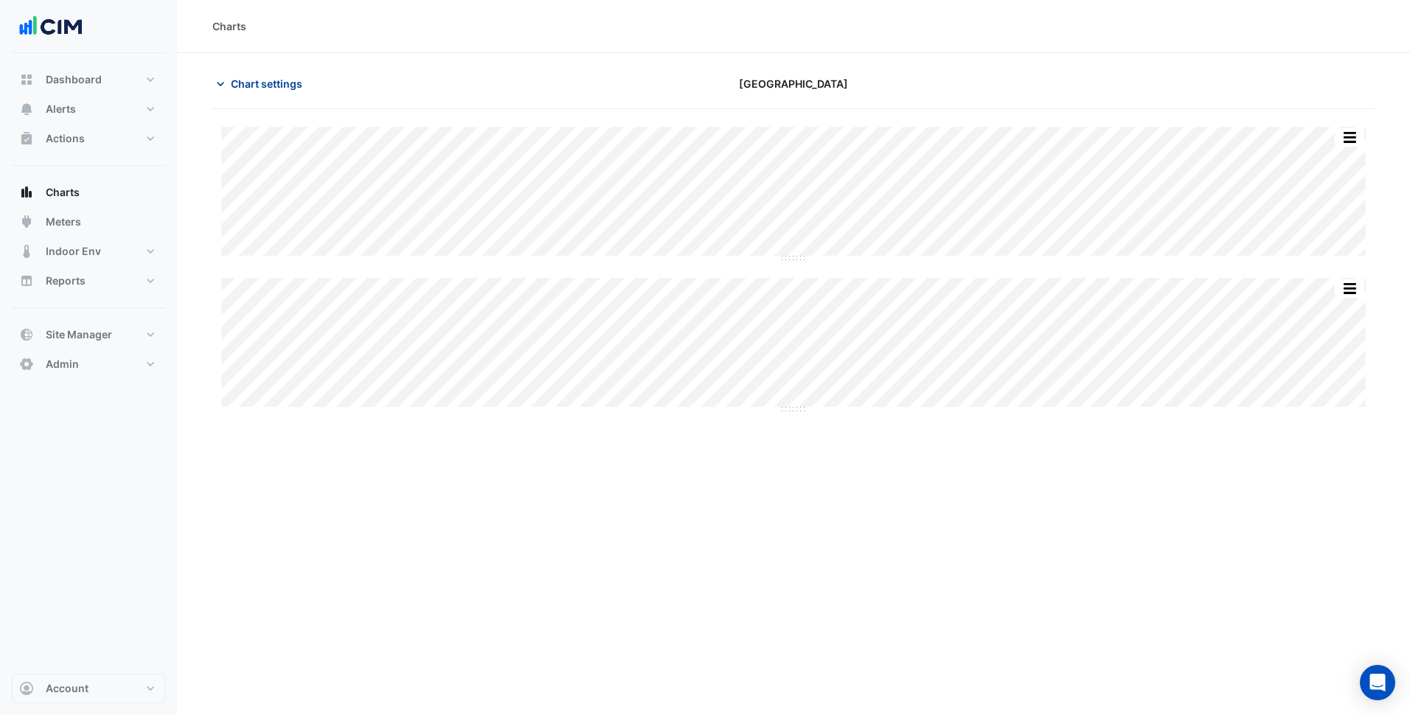
click at [302, 90] on span "Chart settings" at bounding box center [267, 83] width 72 height 15
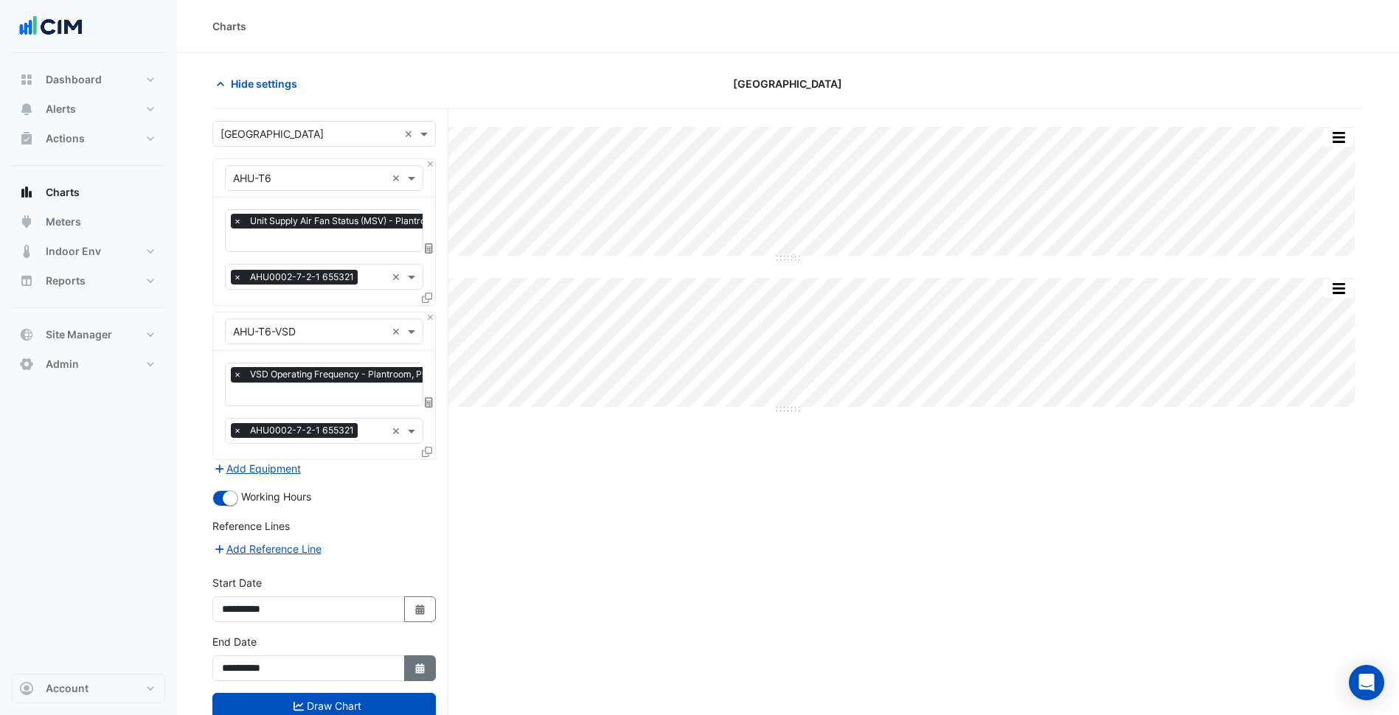
click at [415, 664] on icon "Select Date" at bounding box center [420, 669] width 13 height 10
select select "*"
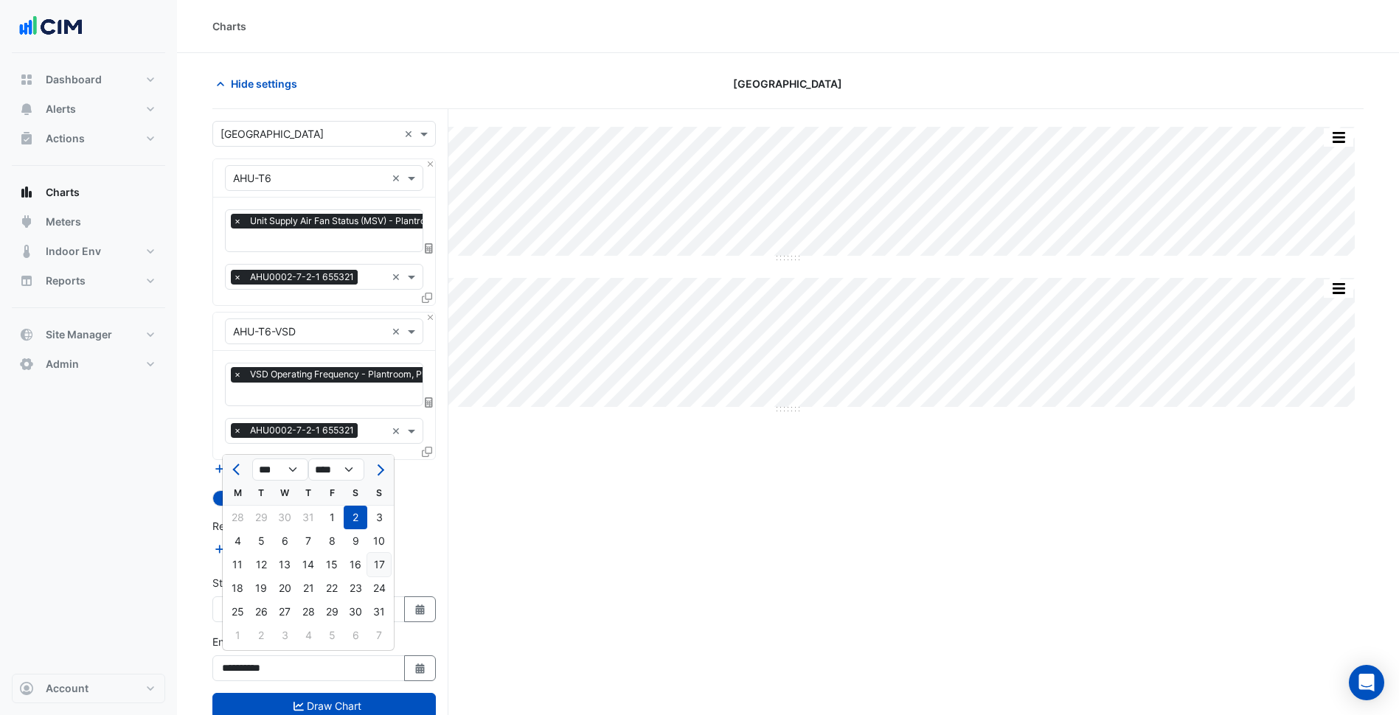
click at [372, 569] on div "17" at bounding box center [379, 565] width 24 height 24
type input "**********"
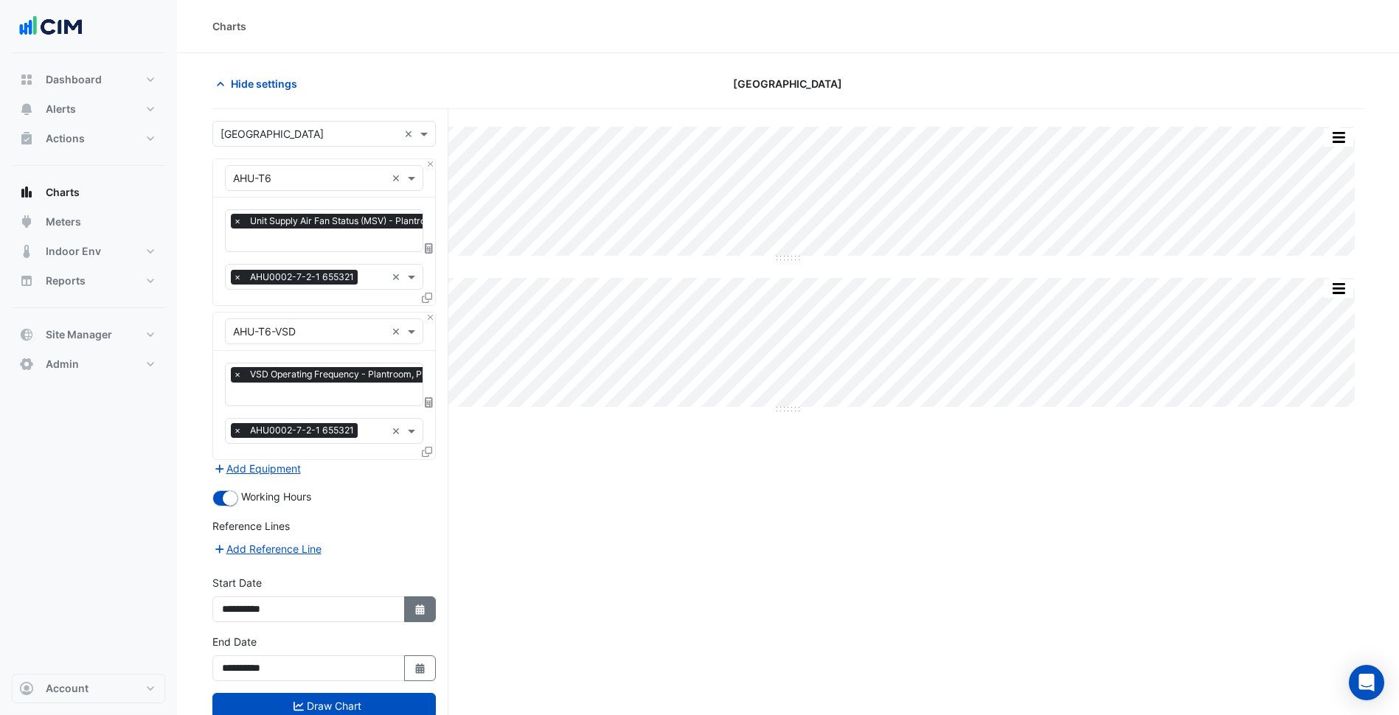
click at [431, 606] on button "Select Date" at bounding box center [420, 610] width 32 height 26
select select "*"
select select "****"
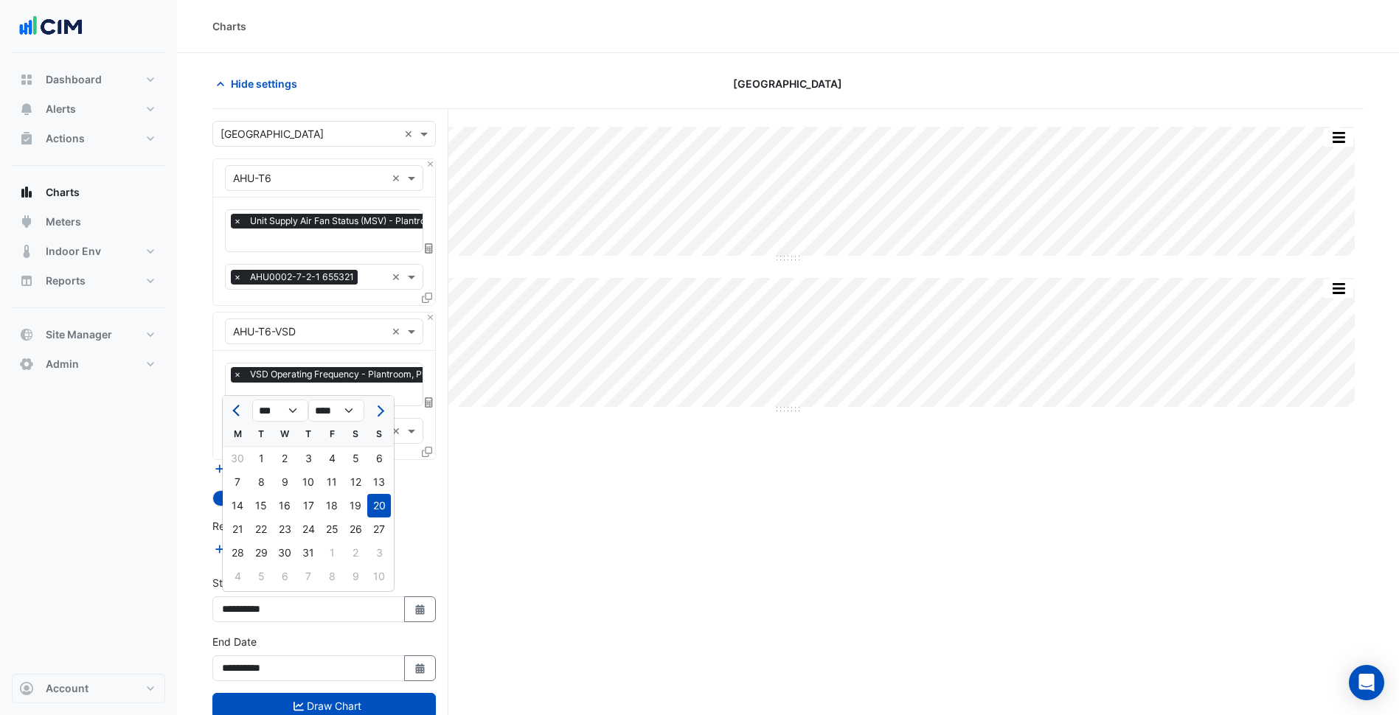
click at [244, 415] on button "Previous month" at bounding box center [238, 411] width 18 height 24
select select "*"
click at [378, 471] on div "8" at bounding box center [379, 483] width 24 height 24
type input "**********"
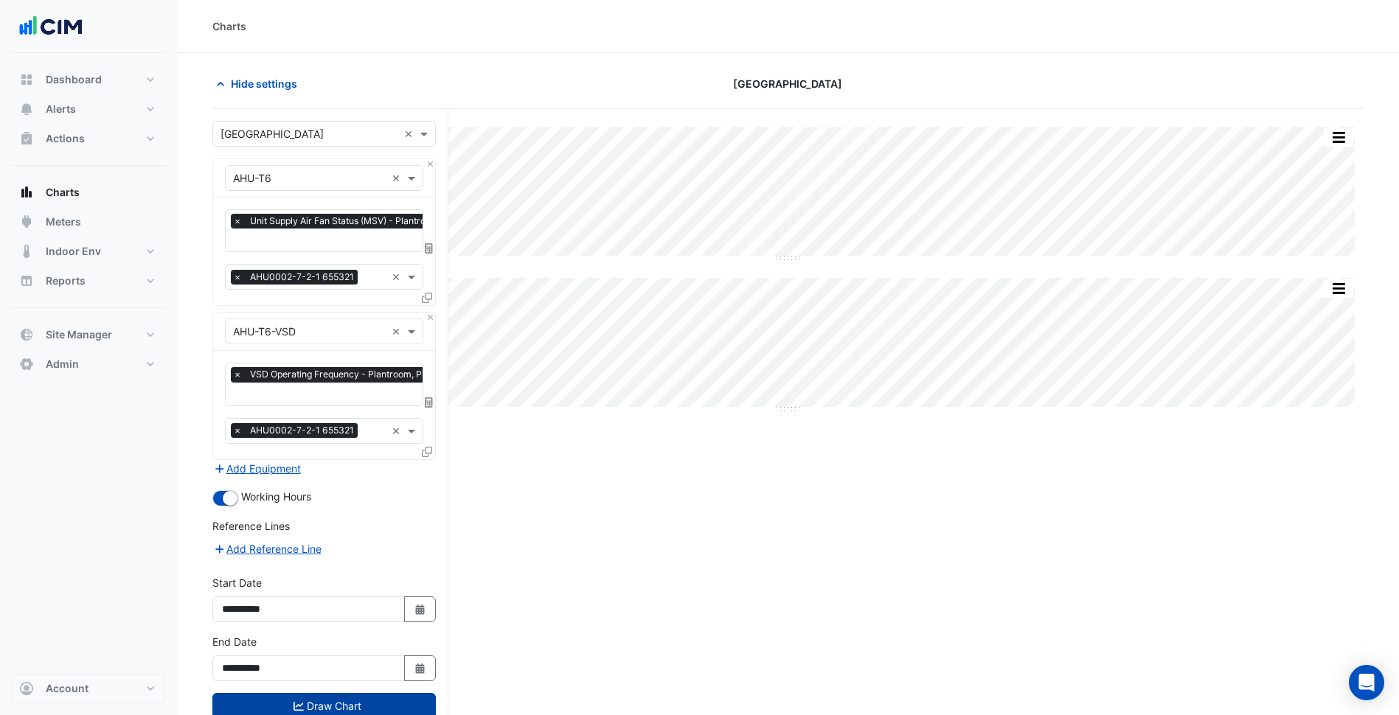
click at [365, 693] on button "Draw Chart" at bounding box center [323, 706] width 223 height 26
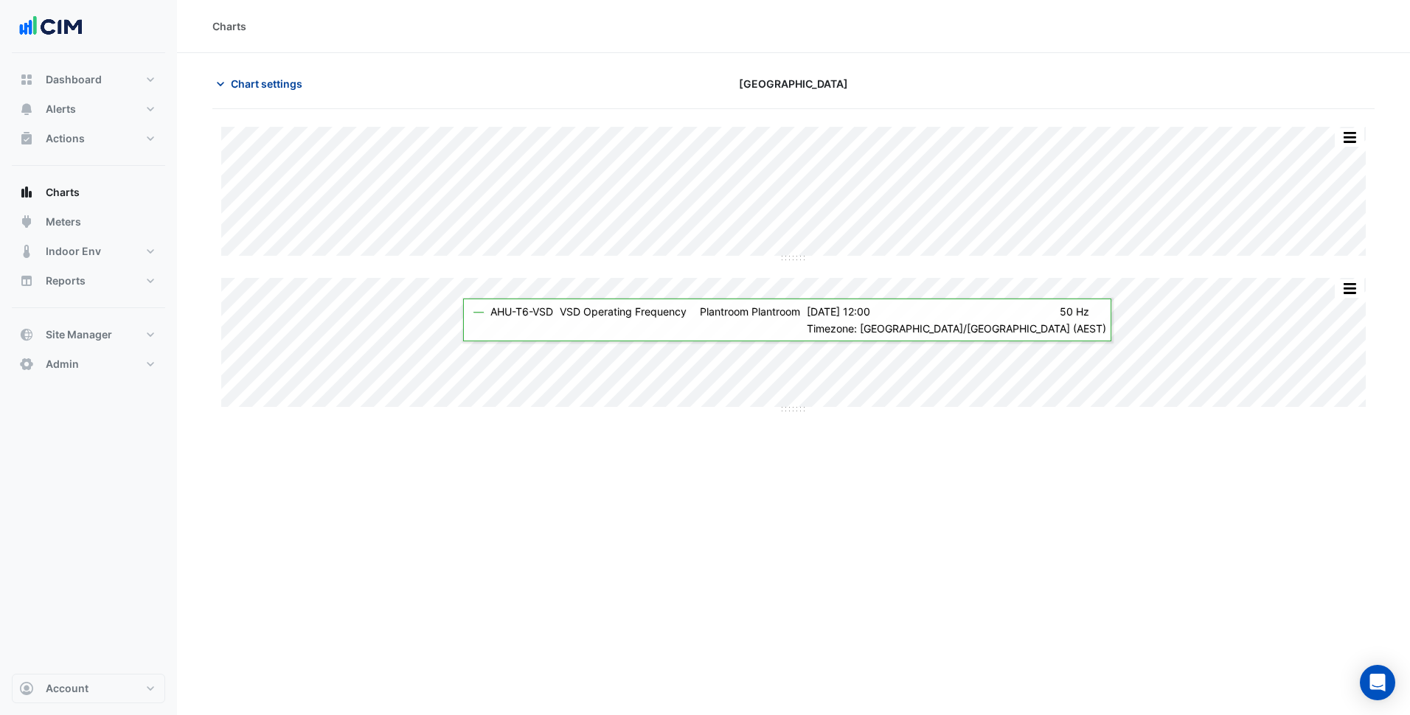
click at [288, 82] on span "Chart settings" at bounding box center [267, 83] width 72 height 15
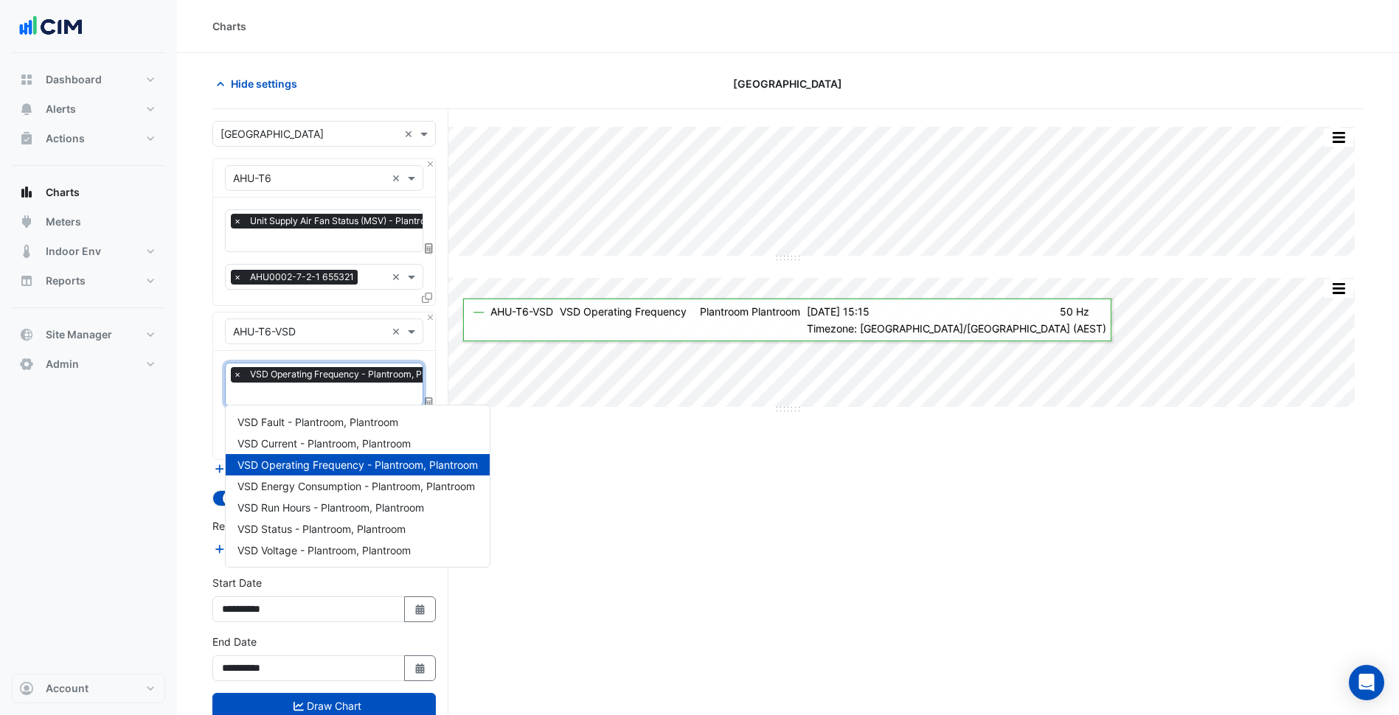
click at [369, 389] on input "text" at bounding box center [350, 395] width 234 height 15
click at [339, 486] on span "VSD Energy Consumption - Plantroom, Plantroom" at bounding box center [357, 486] width 238 height 13
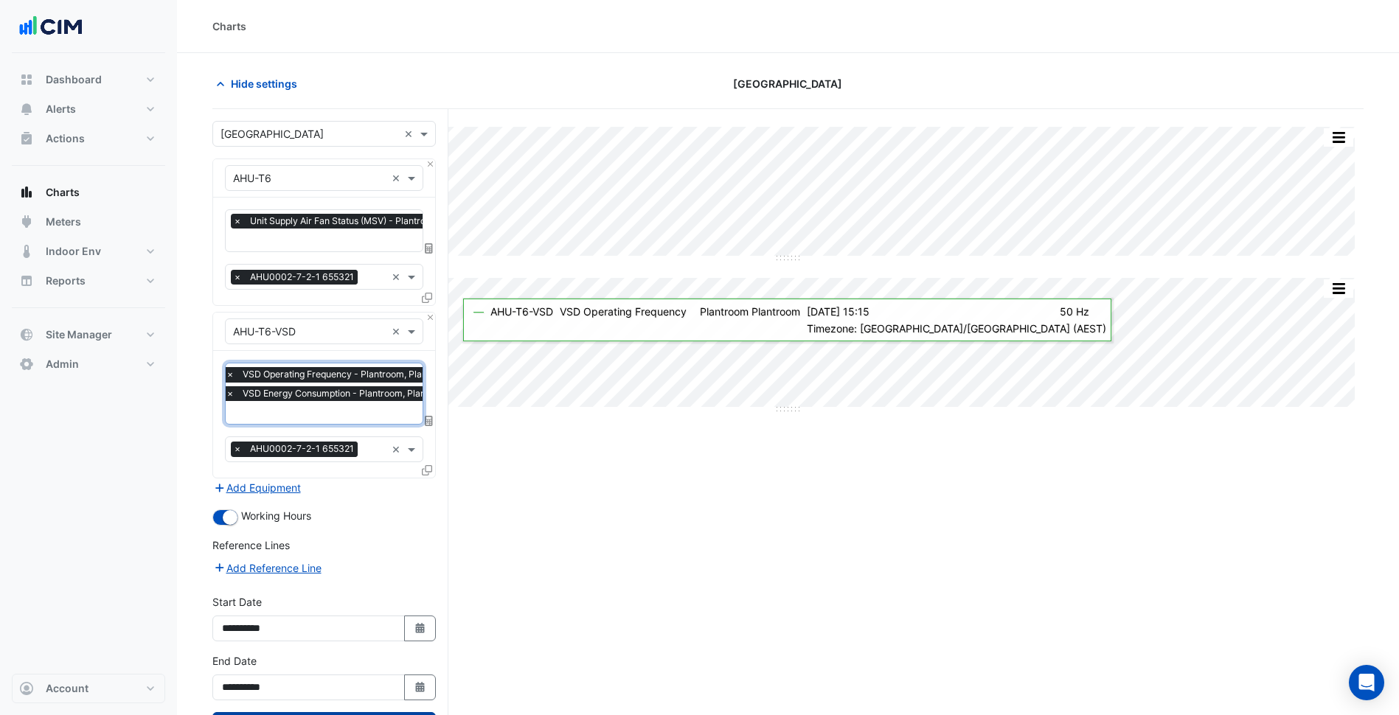
click at [346, 713] on button "Draw Chart" at bounding box center [323, 726] width 223 height 26
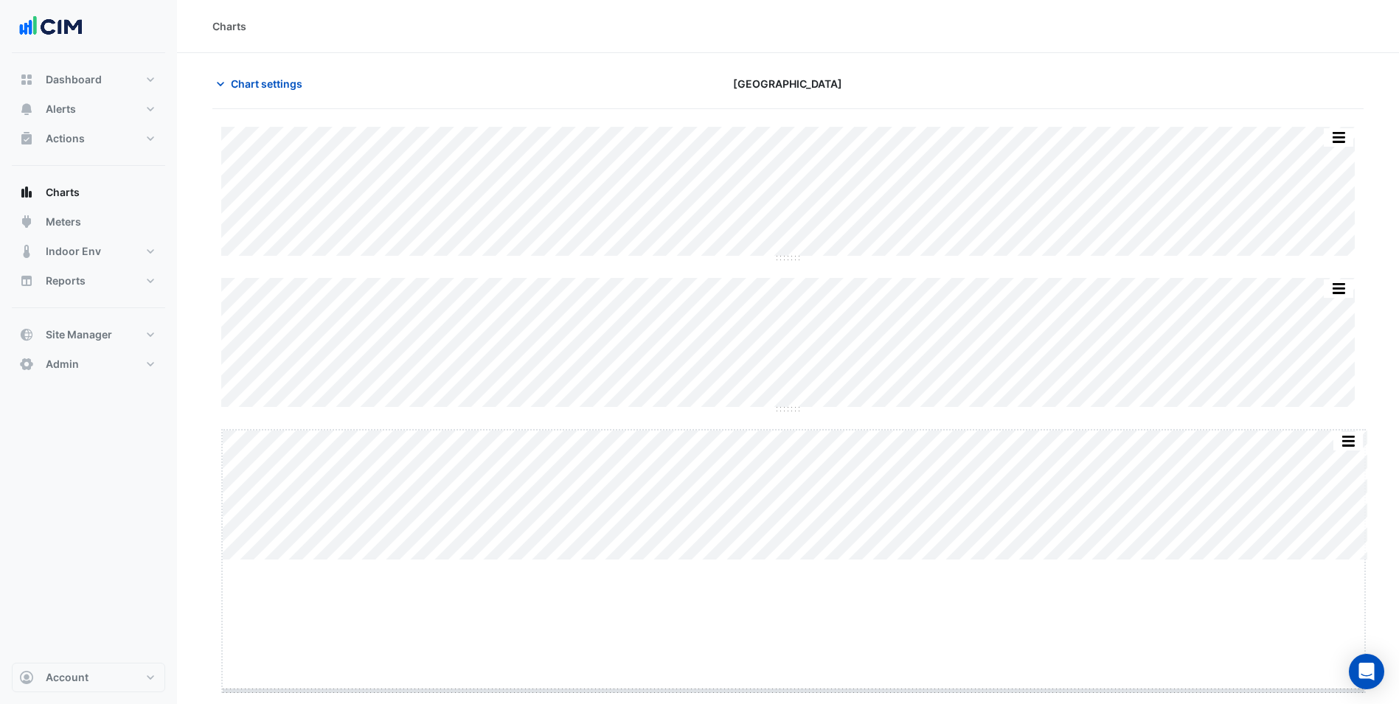
drag, startPoint x: 796, startPoint y: 559, endPoint x: 793, endPoint y: 691, distance: 132.1
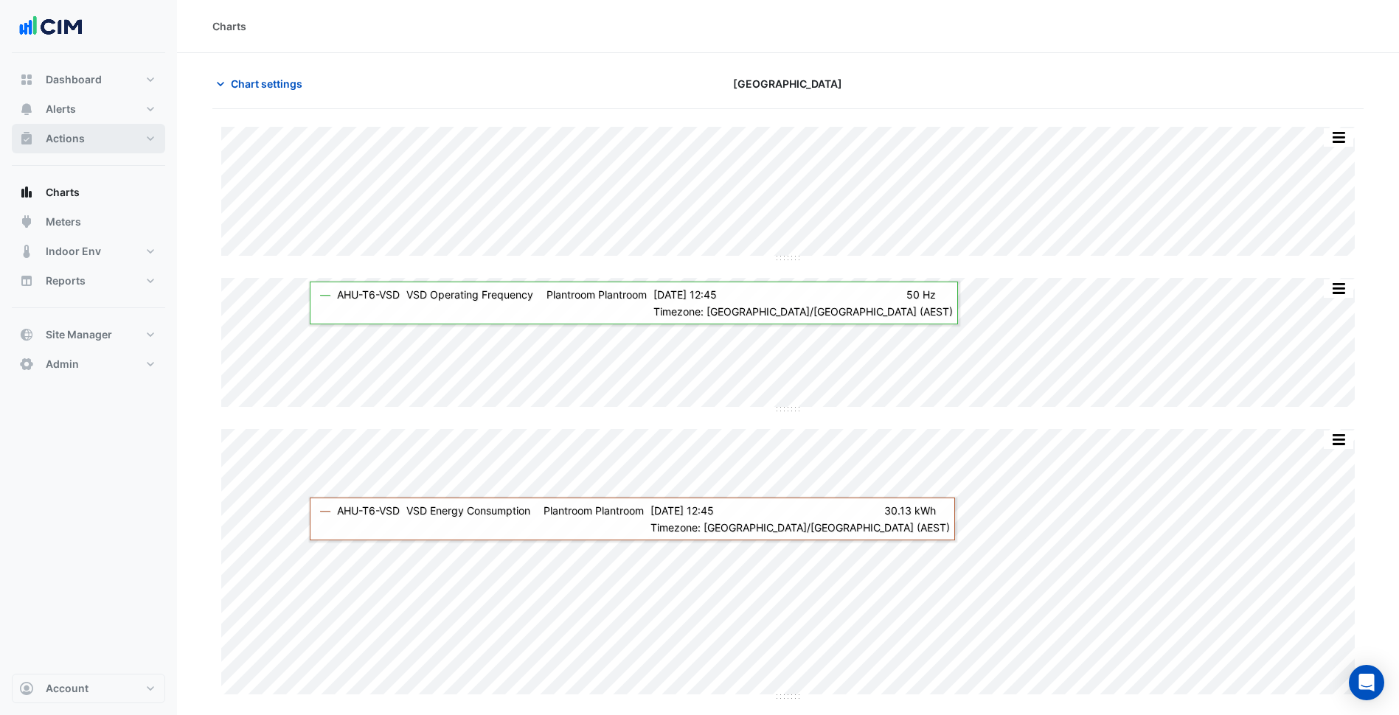
click at [100, 146] on button "Actions" at bounding box center [88, 139] width 153 height 30
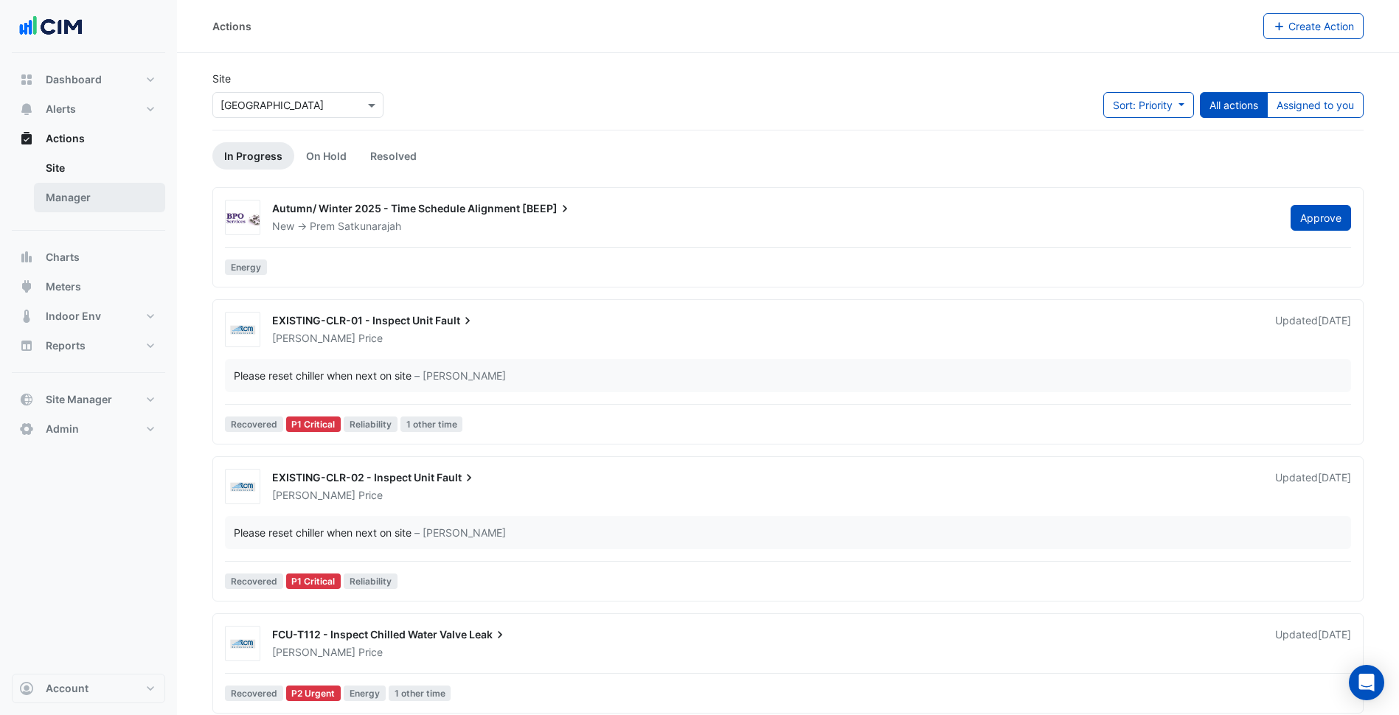
click at [101, 192] on link "Manager" at bounding box center [99, 198] width 131 height 30
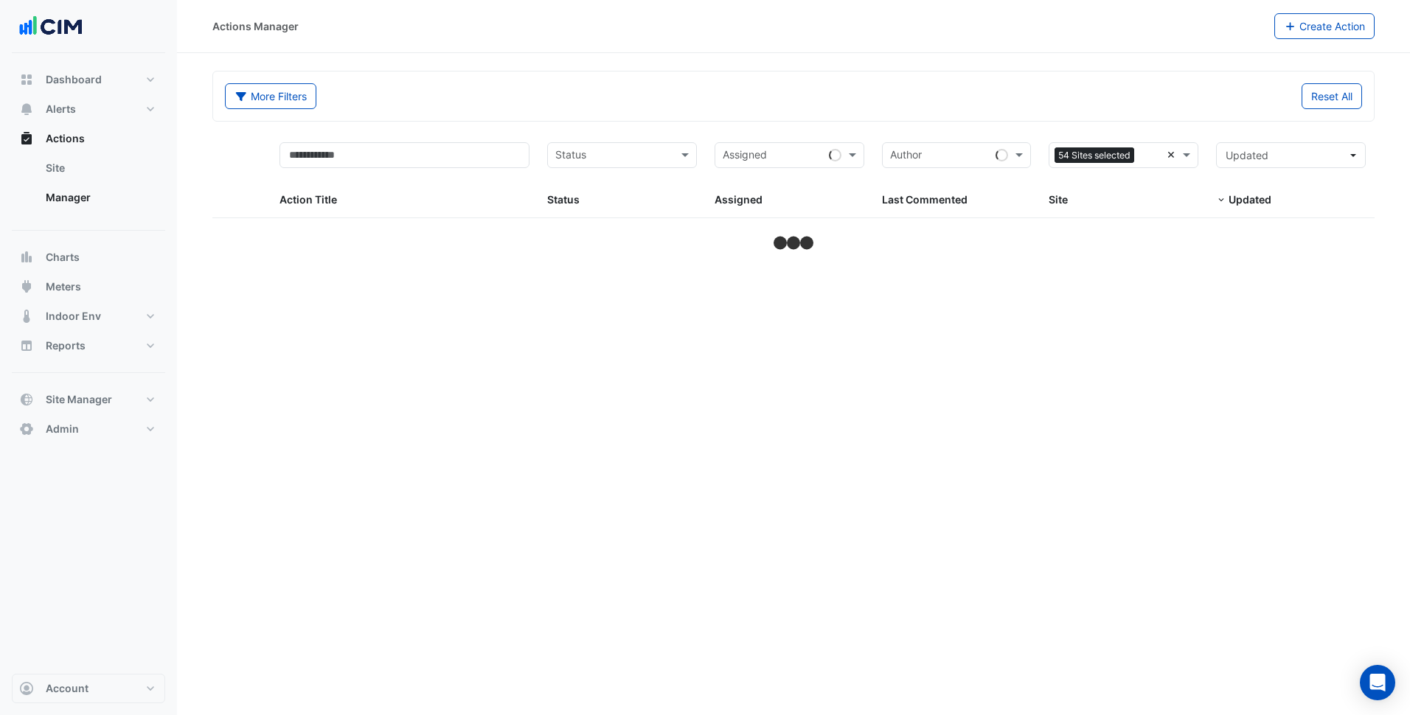
type input "*"
select select "***"
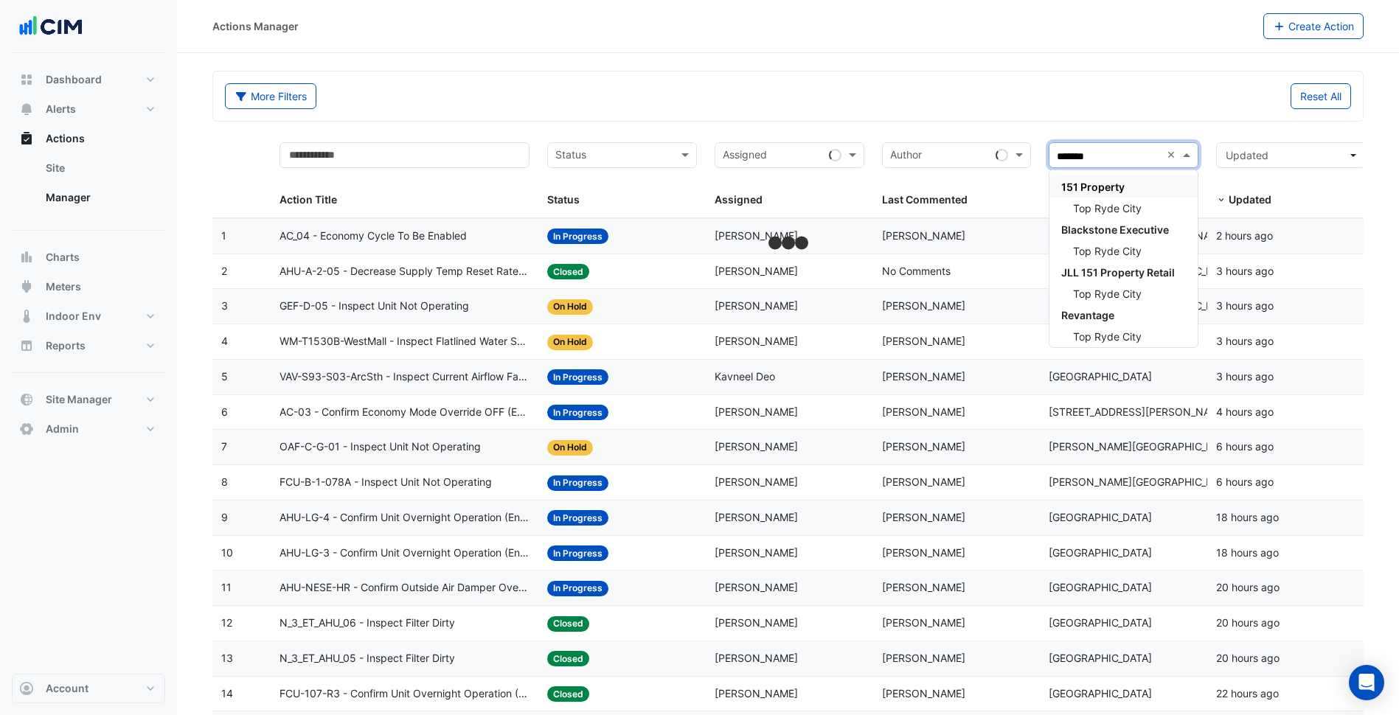
type input "********"
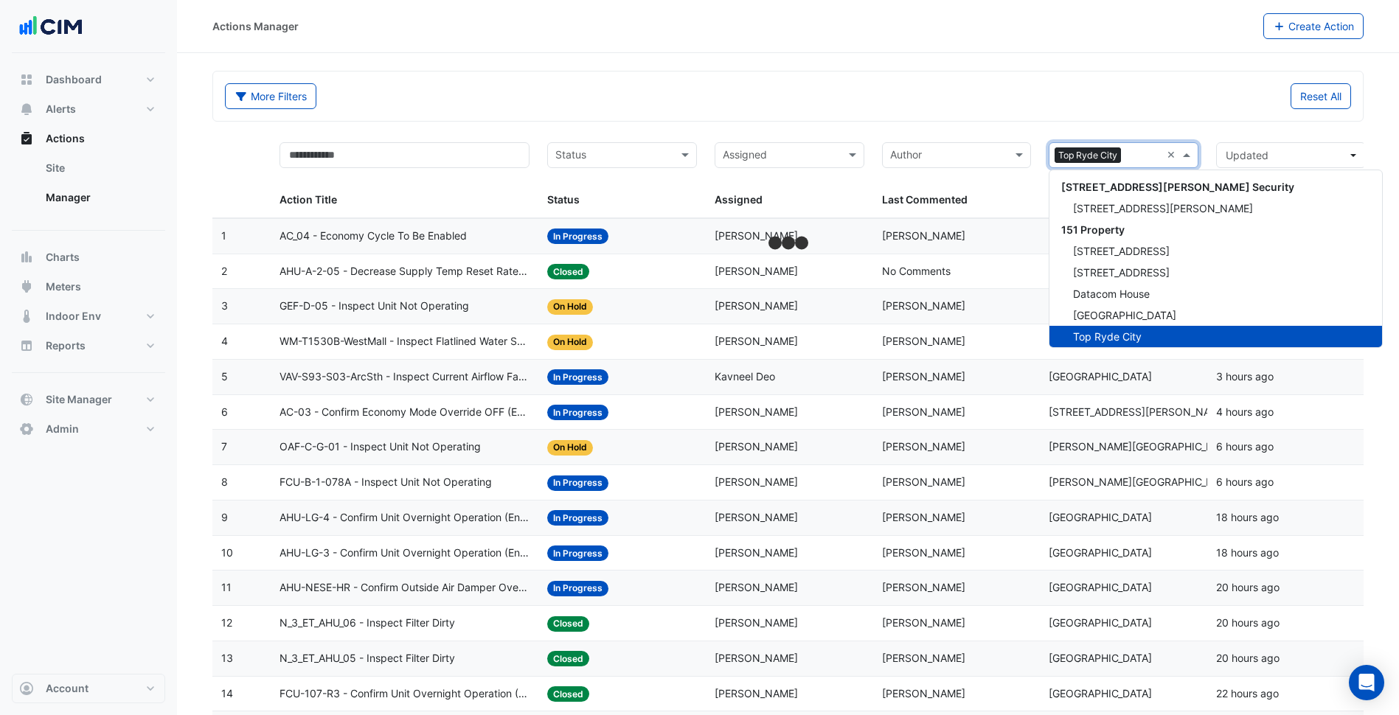
click at [1109, 157] on span "Top Ryde City" at bounding box center [1088, 156] width 66 height 16
click at [1140, 307] on div "[GEOGRAPHIC_DATA]" at bounding box center [1216, 315] width 333 height 21
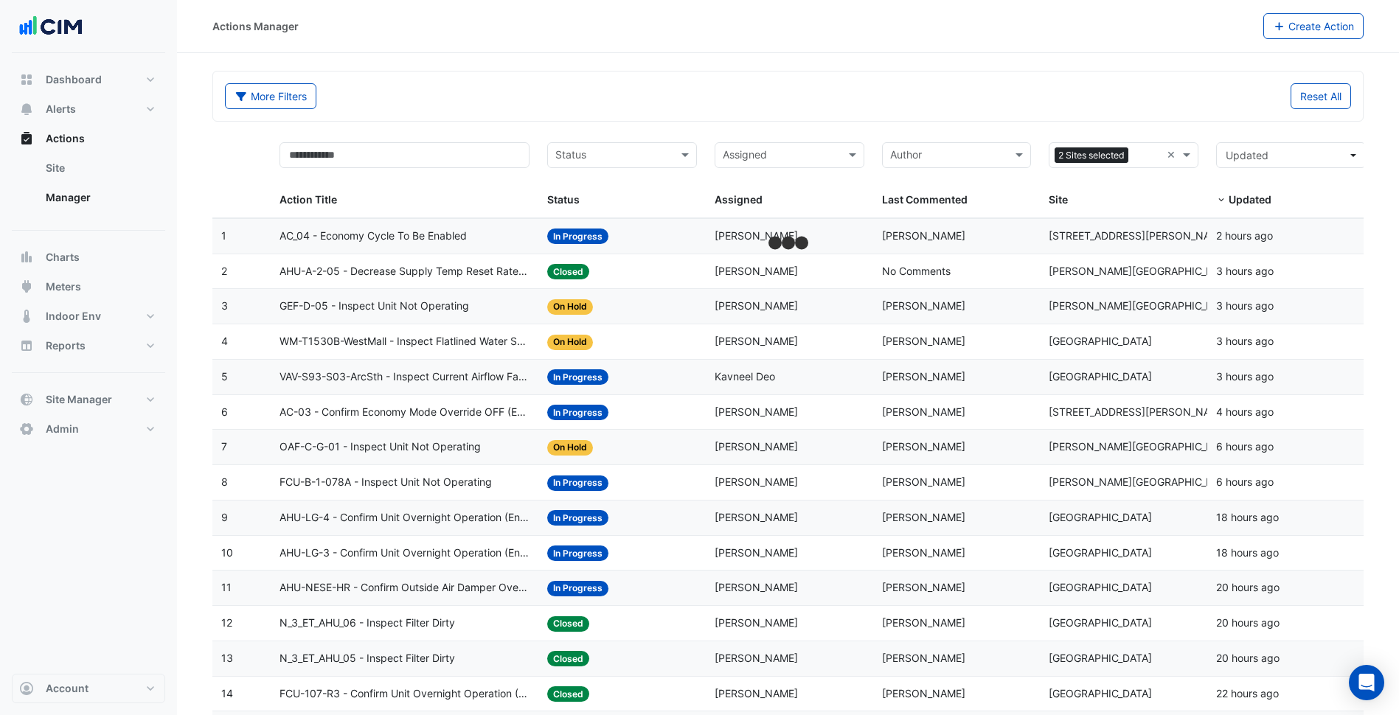
click at [1008, 103] on div "Reset All" at bounding box center [1074, 96] width 572 height 26
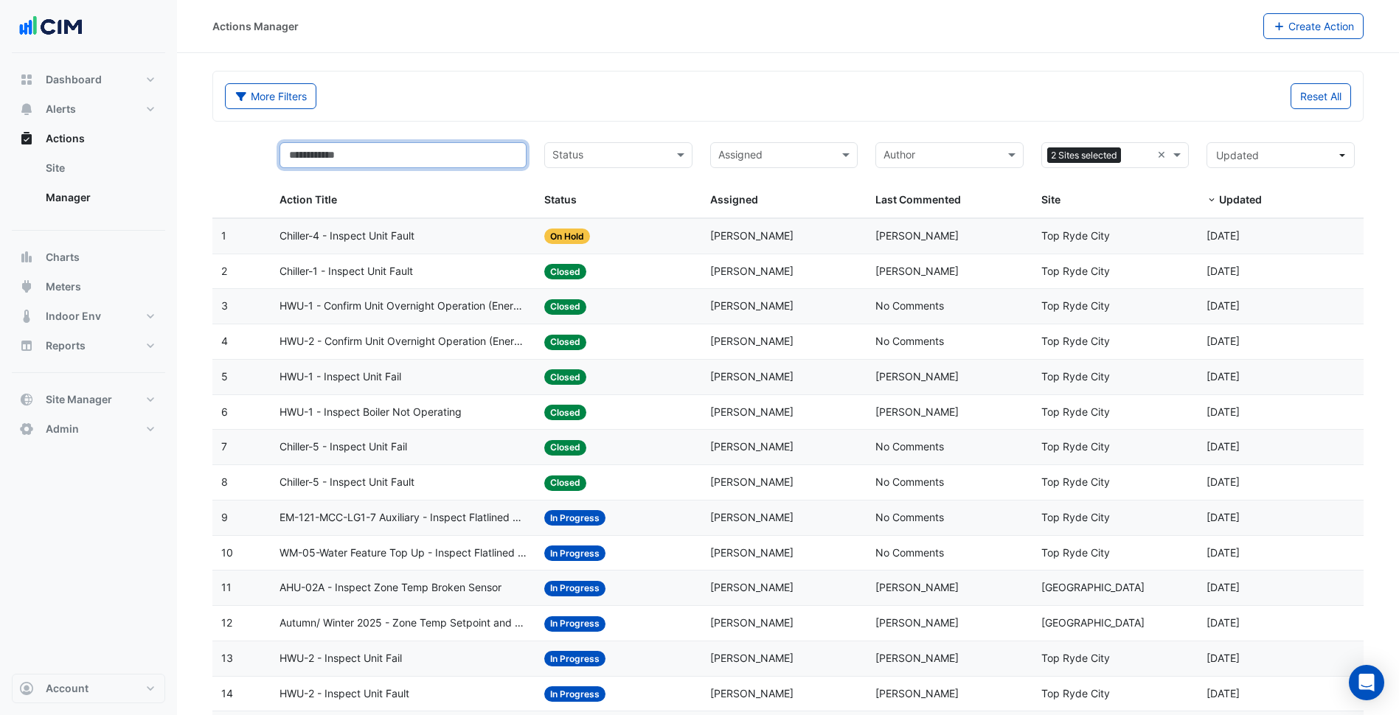
click at [476, 145] on input "text" at bounding box center [403, 155] width 247 height 26
type input "****"
click at [578, 93] on div "More Filters" at bounding box center [502, 96] width 572 height 26
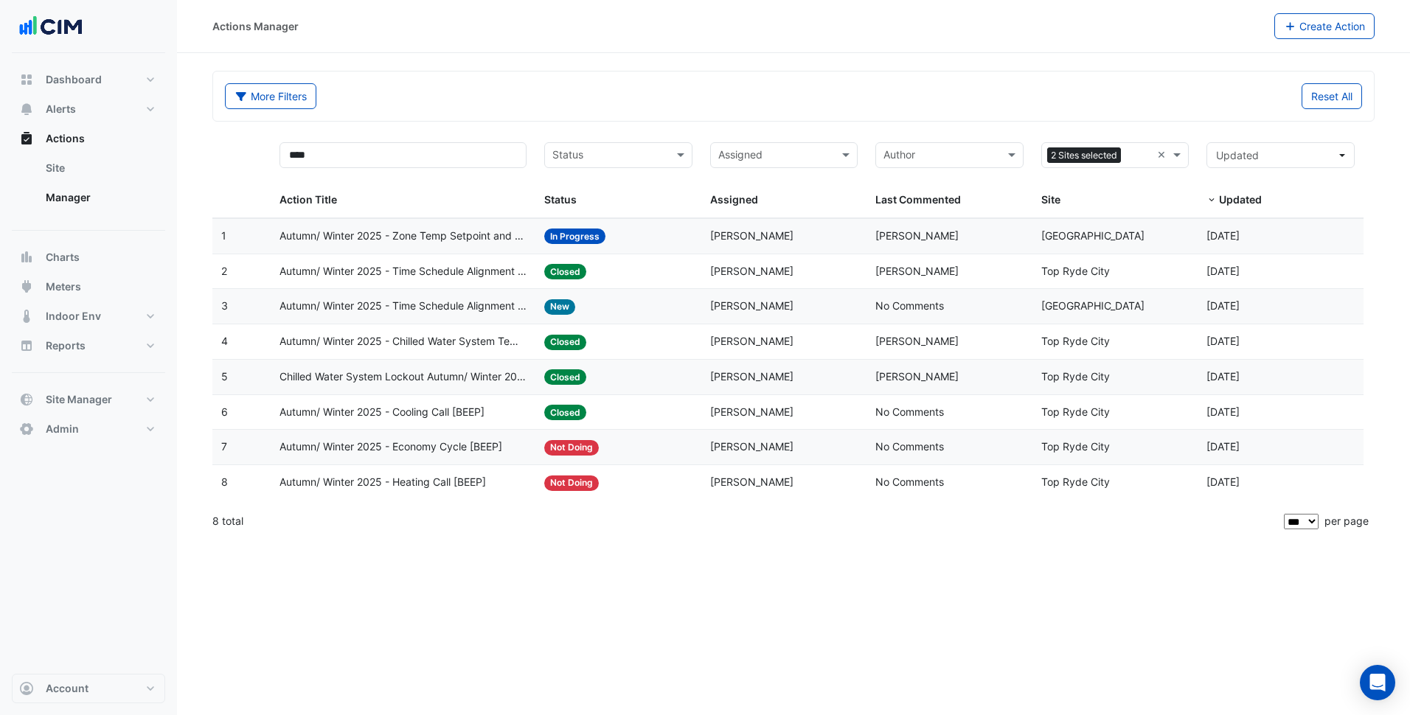
click at [687, 344] on div "Status: Closed" at bounding box center [618, 341] width 148 height 17
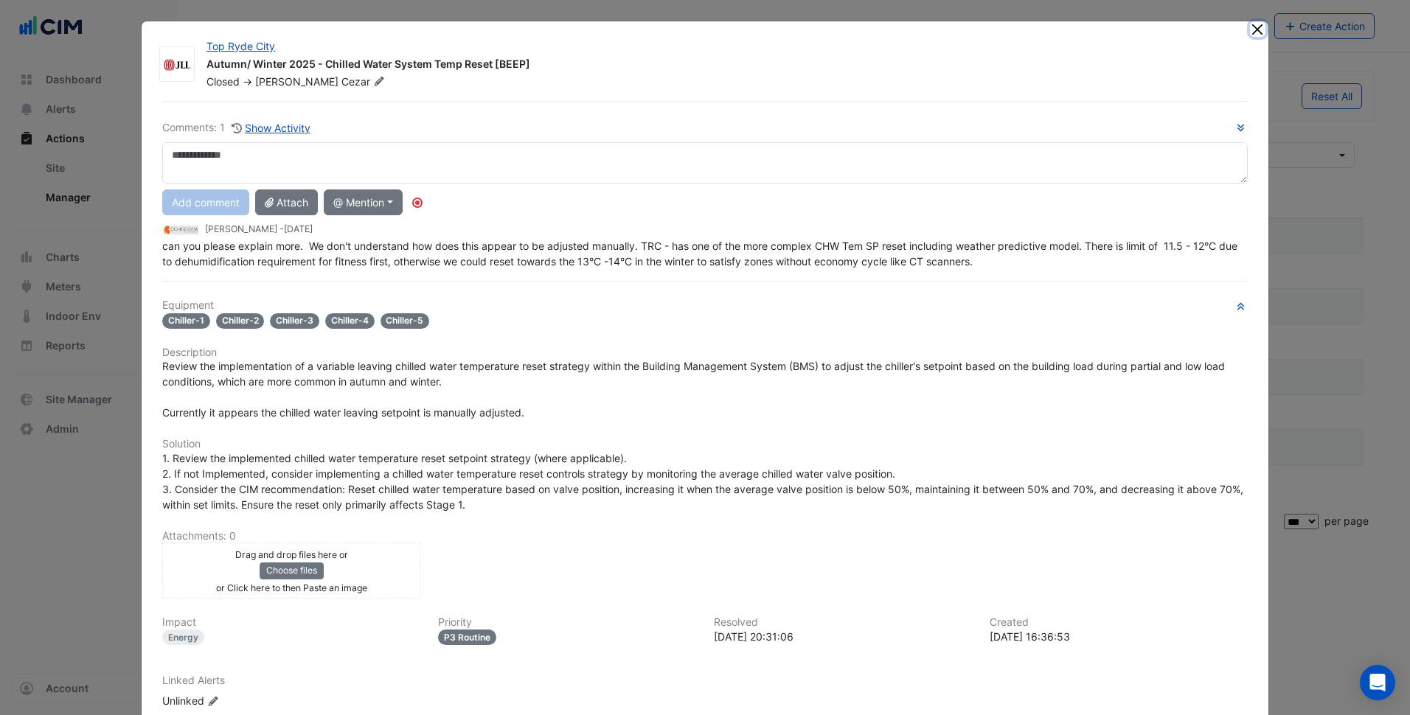
click at [1255, 35] on button "Close" at bounding box center [1257, 28] width 15 height 15
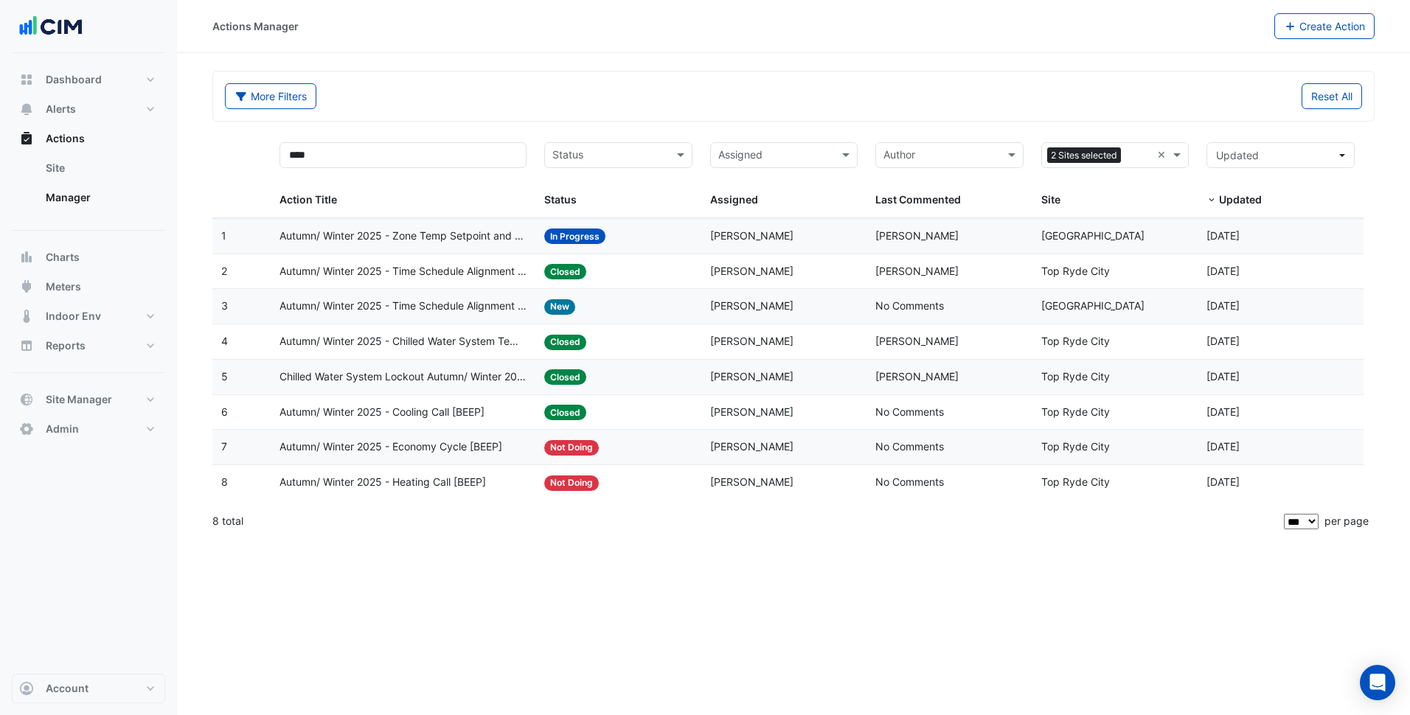
click at [729, 380] on span "Jiovanni Cezar" at bounding box center [751, 376] width 83 height 13
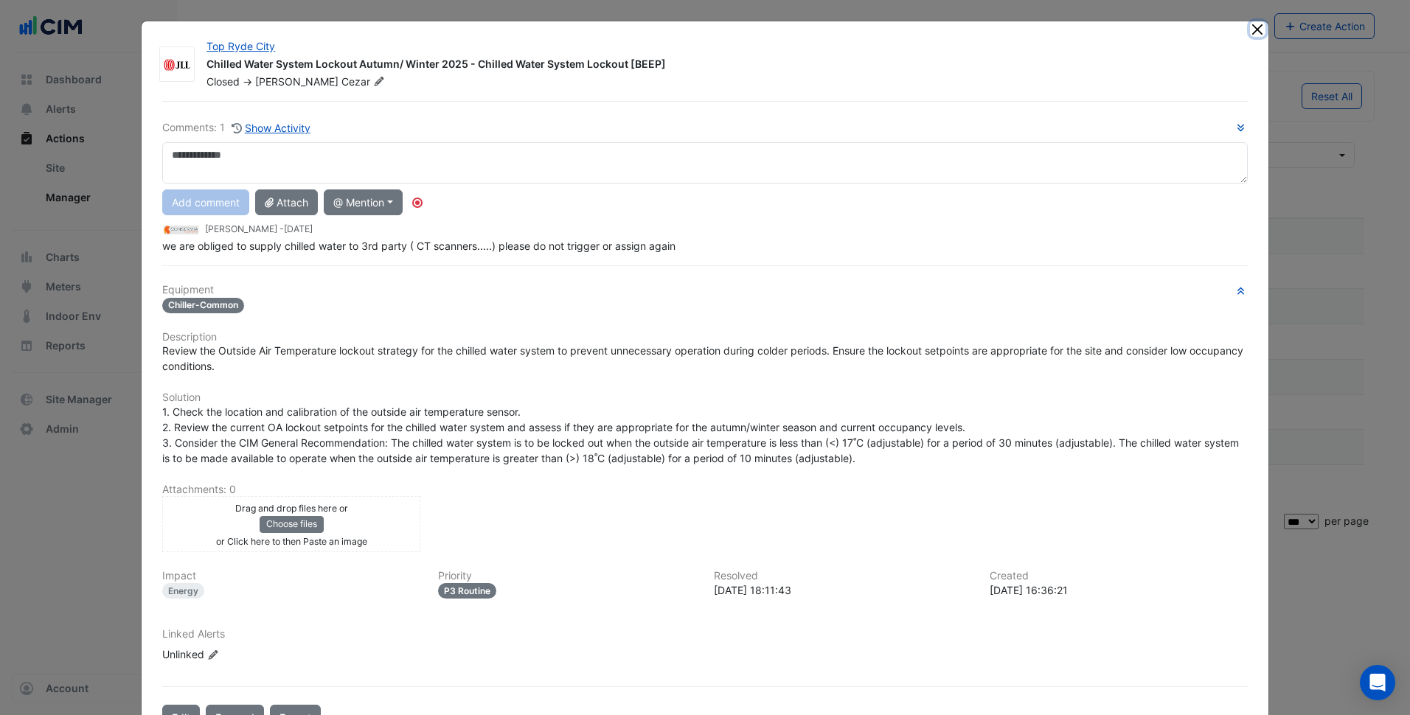
click at [1250, 29] on button "Close" at bounding box center [1257, 28] width 15 height 15
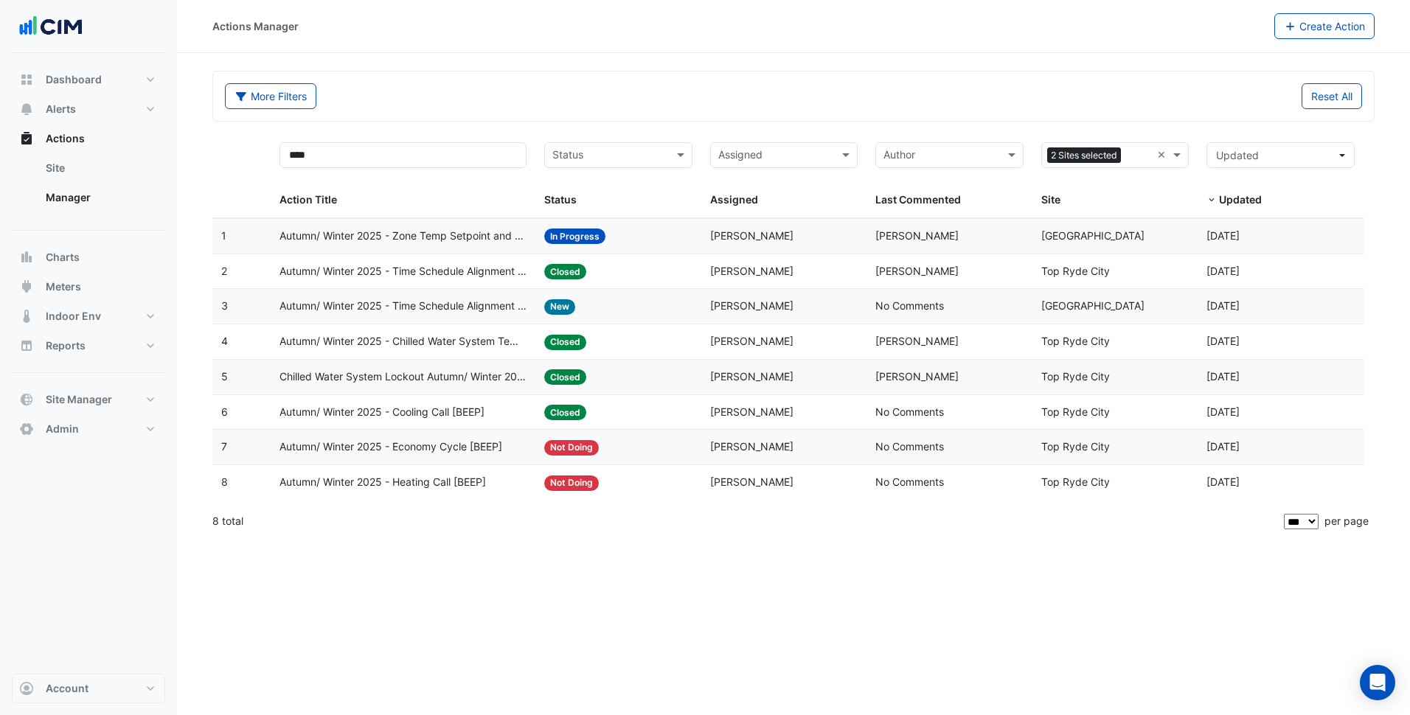
click at [695, 305] on datatable-body-cell "Status: New" at bounding box center [618, 306] width 166 height 35
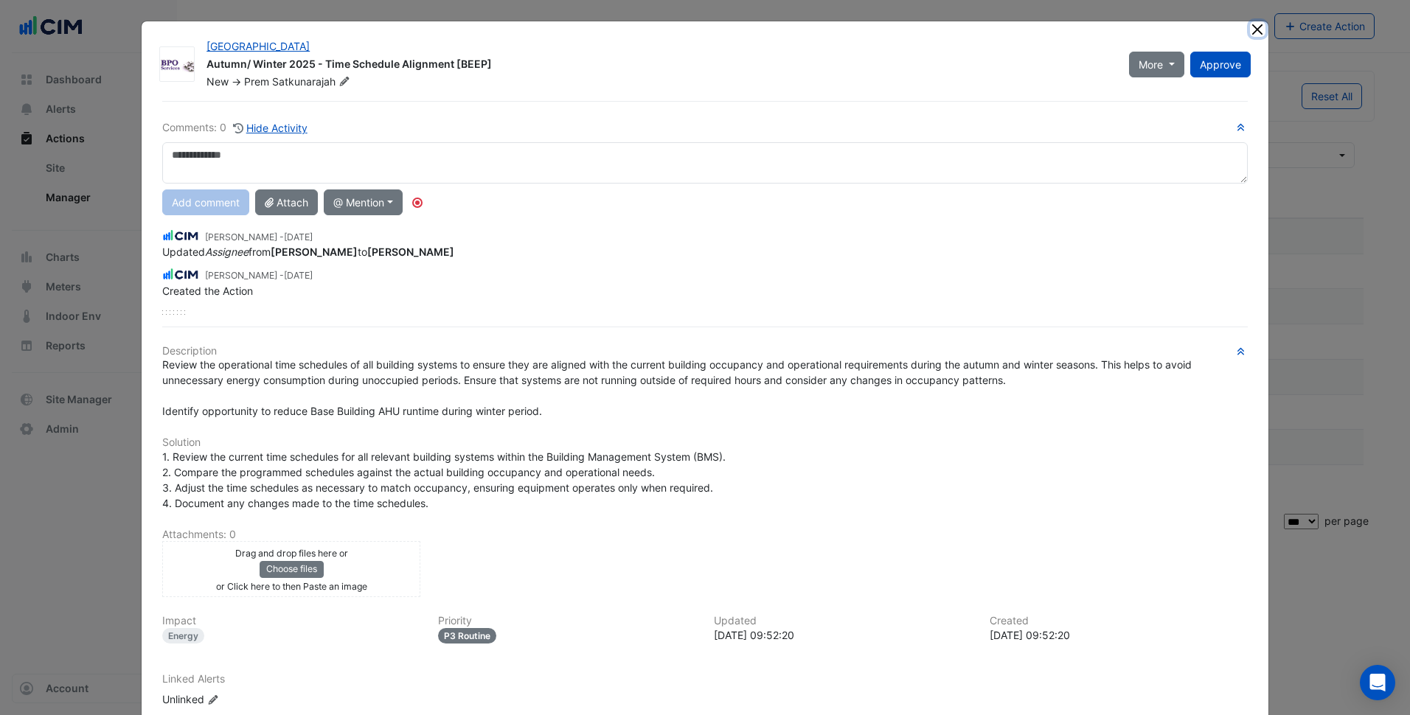
click at [1255, 30] on button "Close" at bounding box center [1257, 28] width 15 height 15
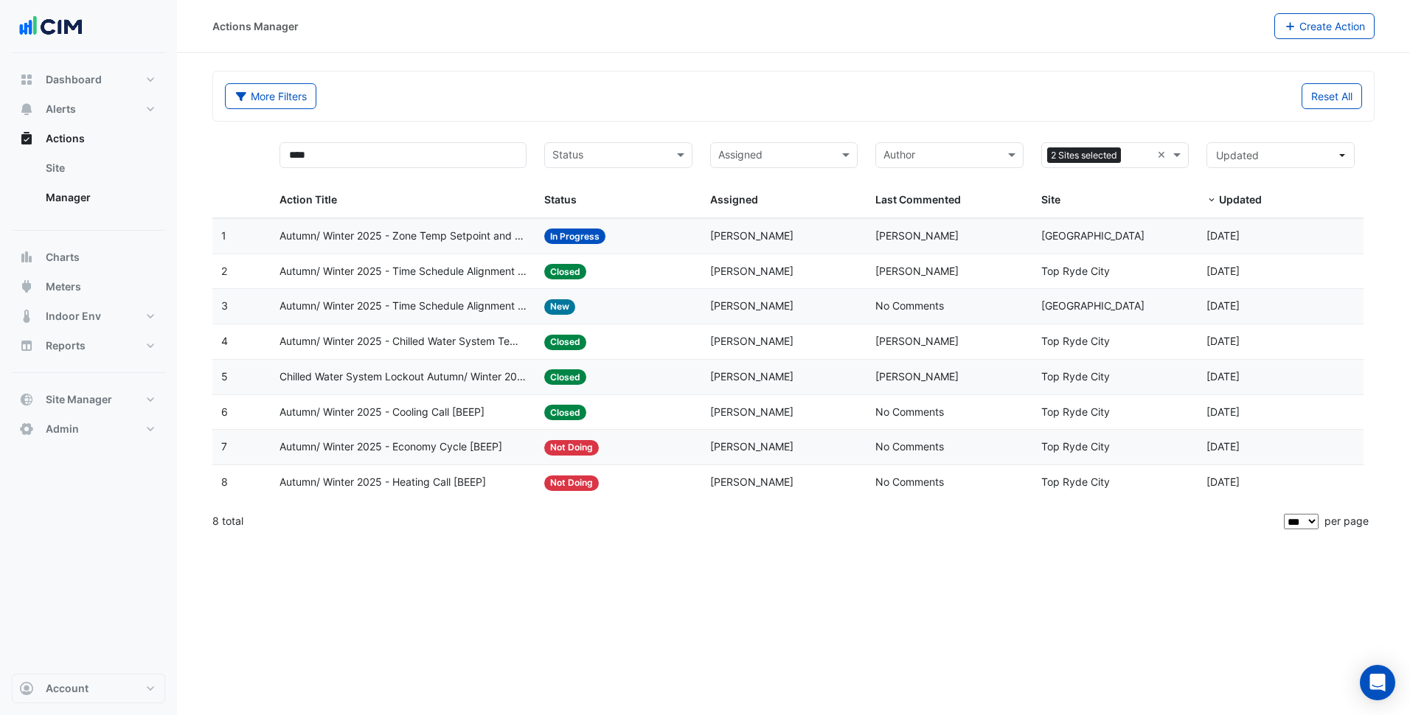
click at [964, 586] on div "Actions Manager Create Action More Filters Reset All **** Status Assigned Sites…" at bounding box center [793, 357] width 1233 height 715
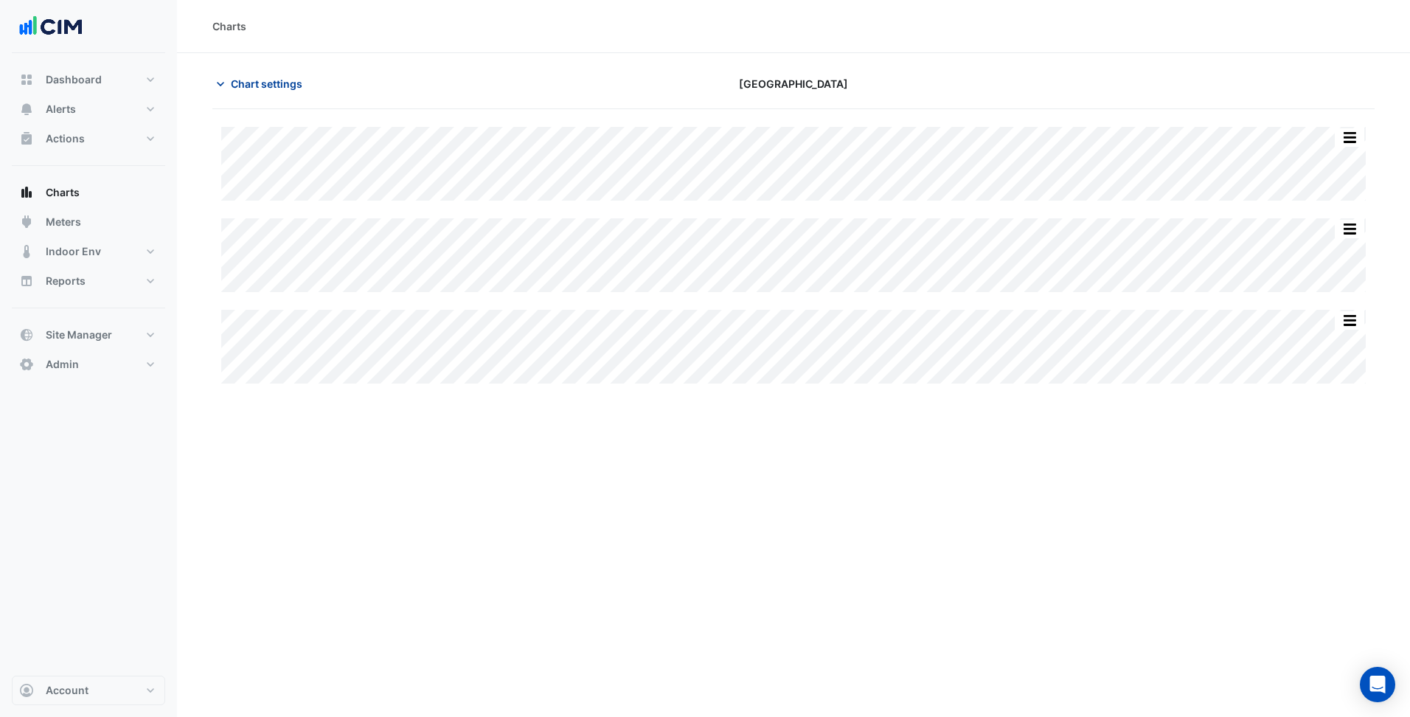
click at [264, 72] on button "Chart settings" at bounding box center [262, 84] width 100 height 26
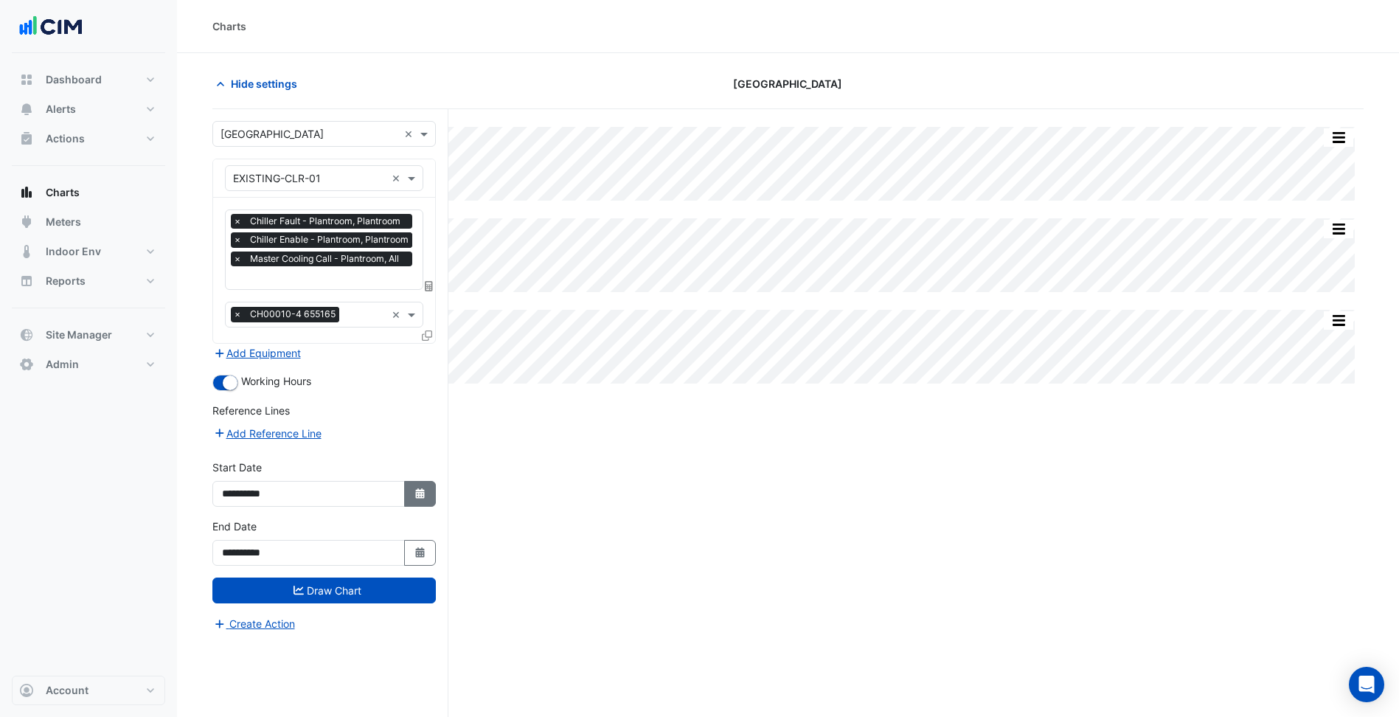
click at [419, 491] on icon "Select Date" at bounding box center [420, 493] width 13 height 10
select select "*"
select select "****"
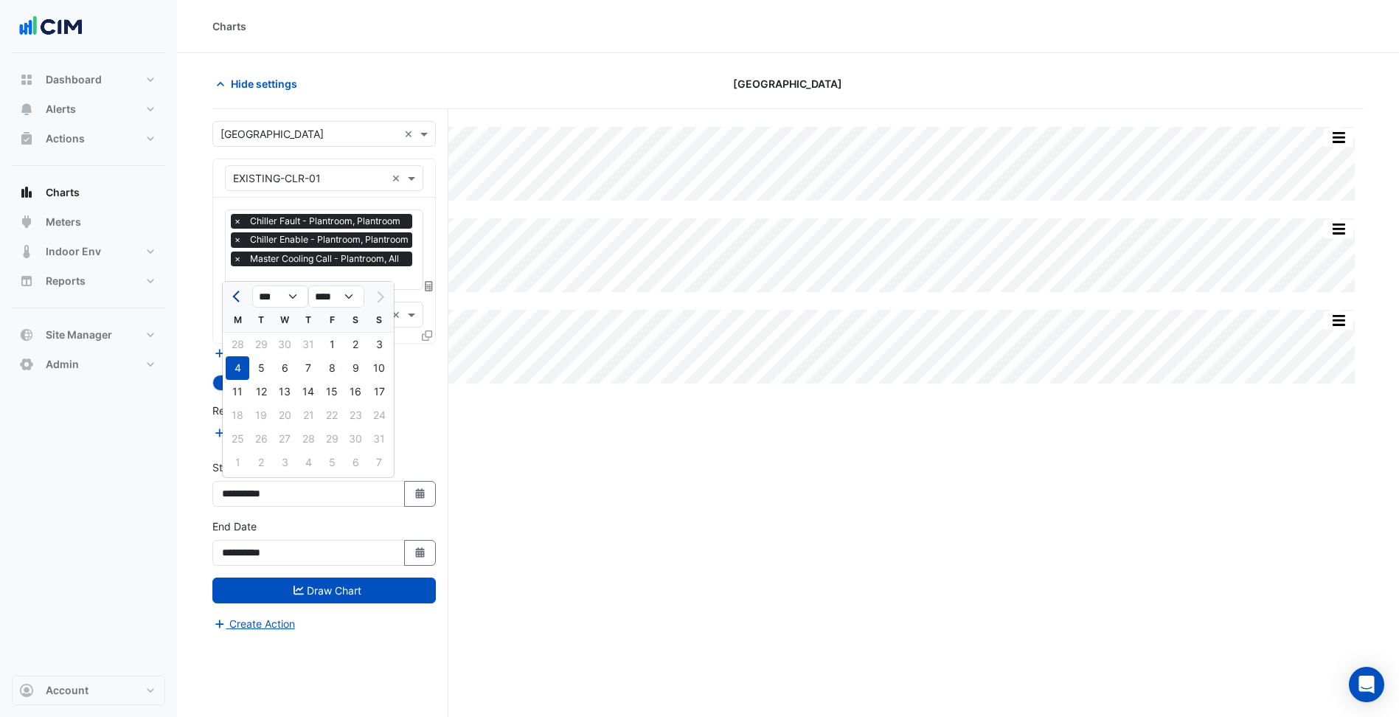
click at [244, 298] on button "Previous month" at bounding box center [238, 297] width 18 height 24
select select "*"
click at [383, 345] on div "1" at bounding box center [379, 345] width 24 height 24
type input "**********"
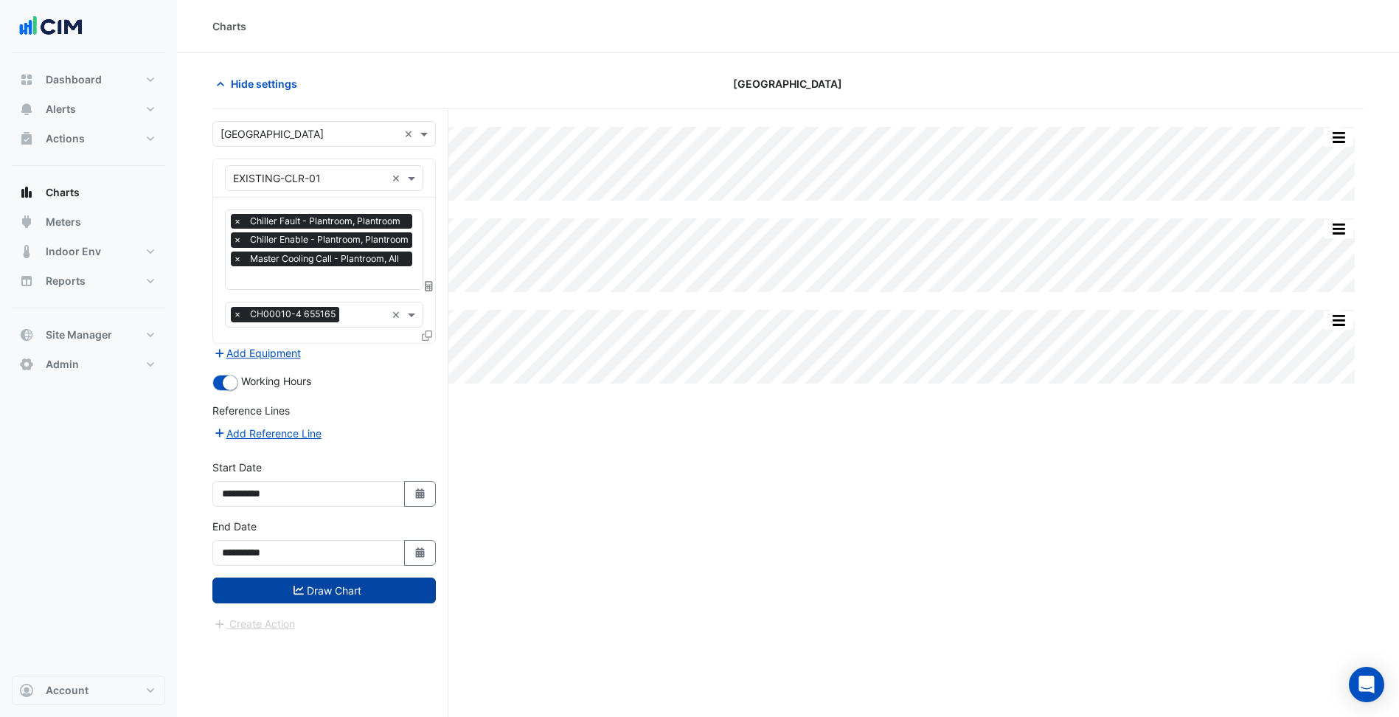
click at [398, 597] on button "Draw Chart" at bounding box center [323, 591] width 223 height 26
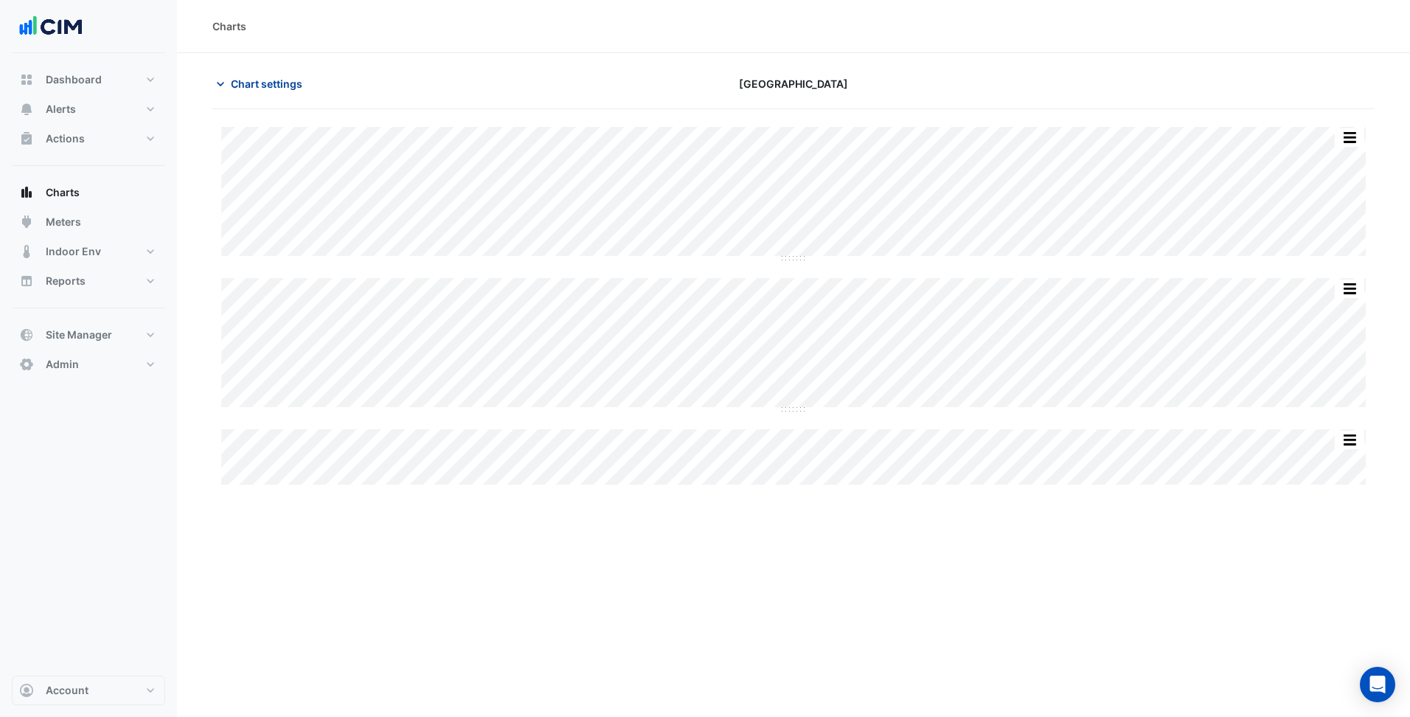
type input "**********"
click at [260, 76] on span "Chart settings" at bounding box center [267, 83] width 72 height 15
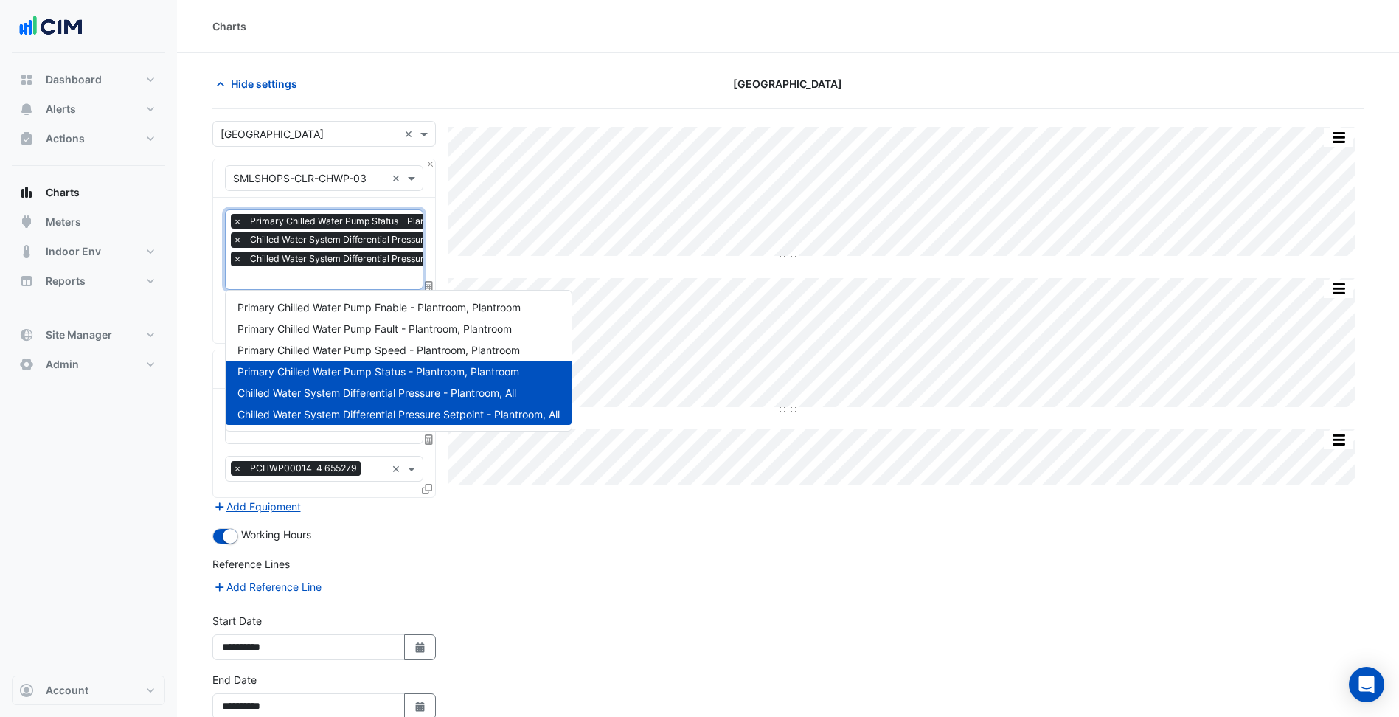
scroll to position [0, 7]
click at [344, 280] on input "text" at bounding box center [380, 278] width 308 height 15
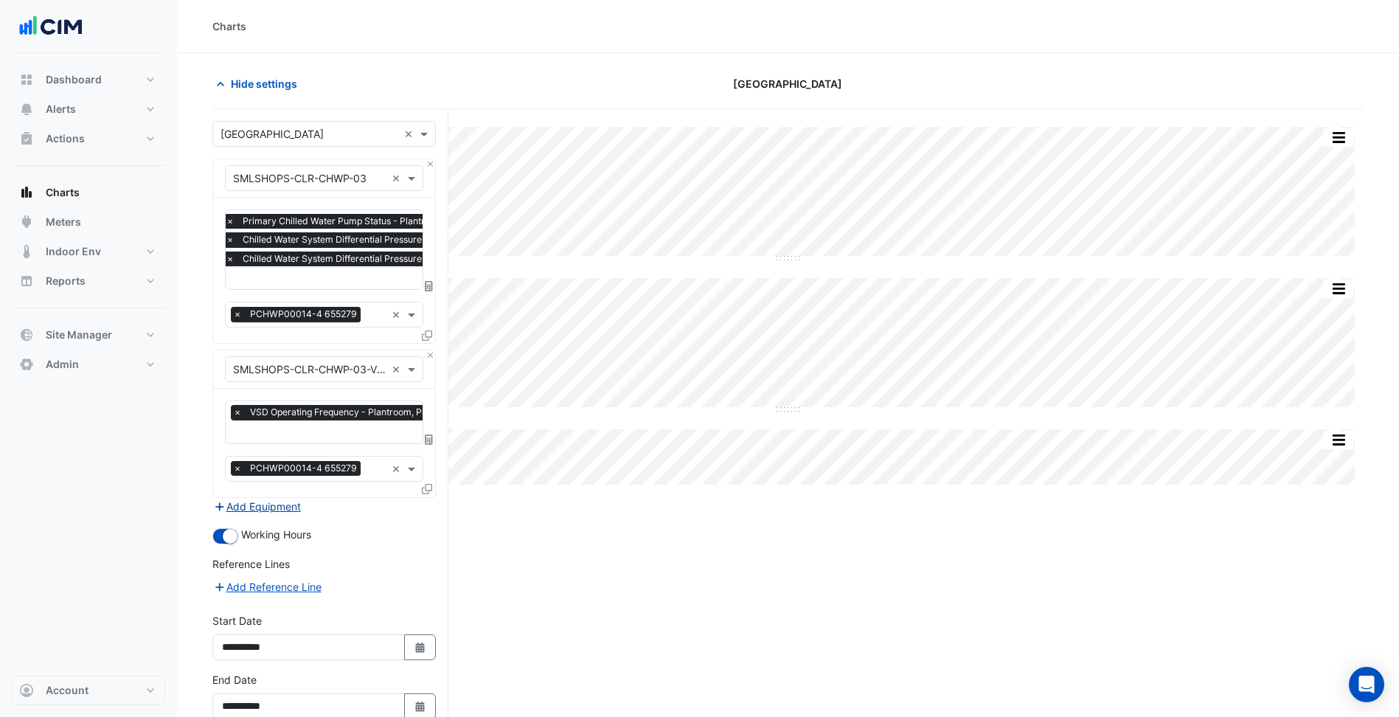
click at [288, 502] on button "Add Equipment" at bounding box center [256, 506] width 89 height 17
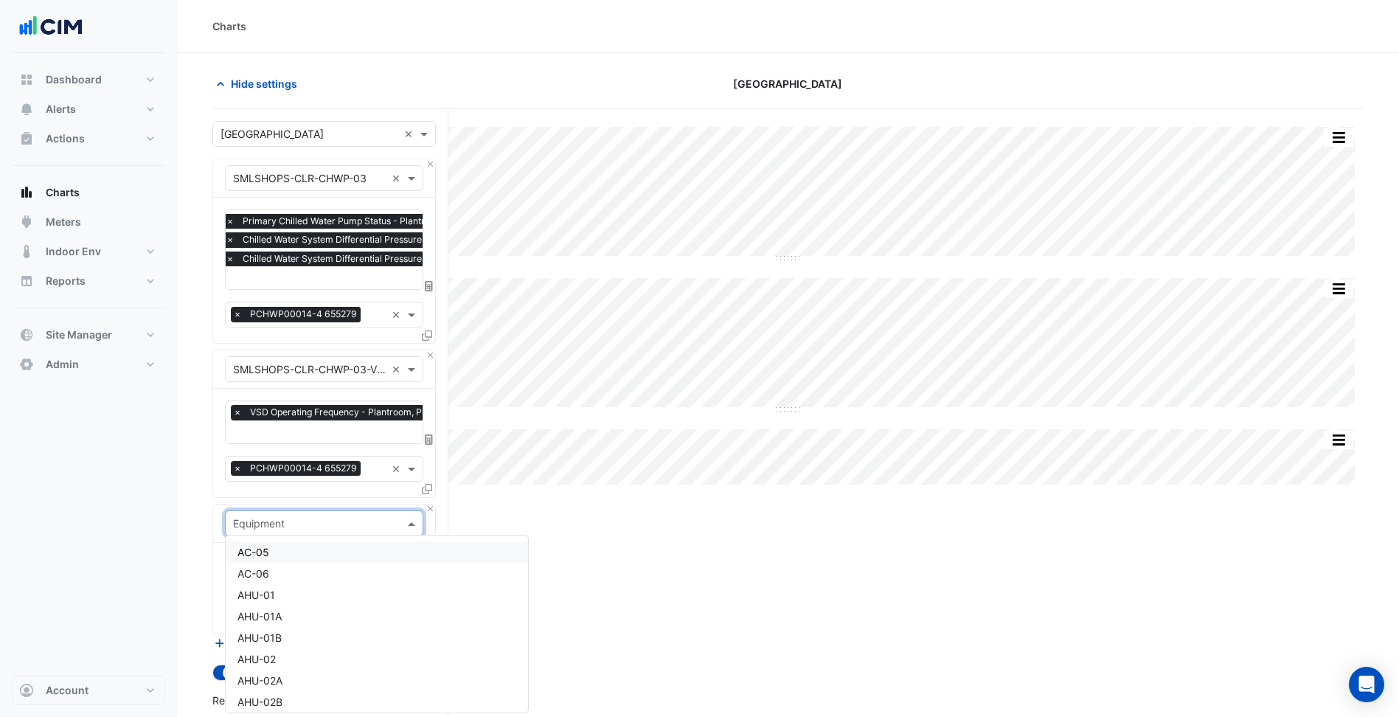
click at [297, 516] on input "text" at bounding box center [309, 523] width 153 height 15
type input "**********"
type input "*"
type input "**"
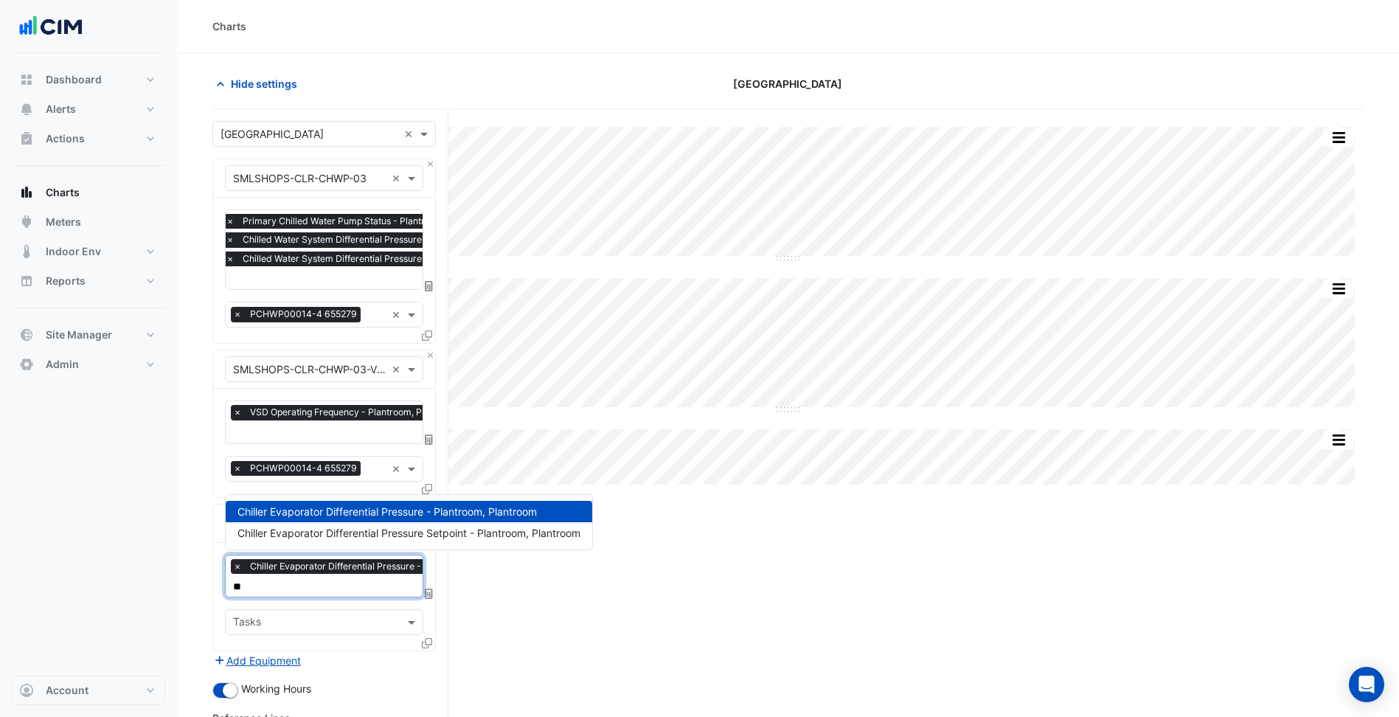
type input "***"
click at [314, 532] on span "Chiller Evaporator Differential Pressure Setpoint - Plantroom, Plantroom" at bounding box center [409, 533] width 343 height 13
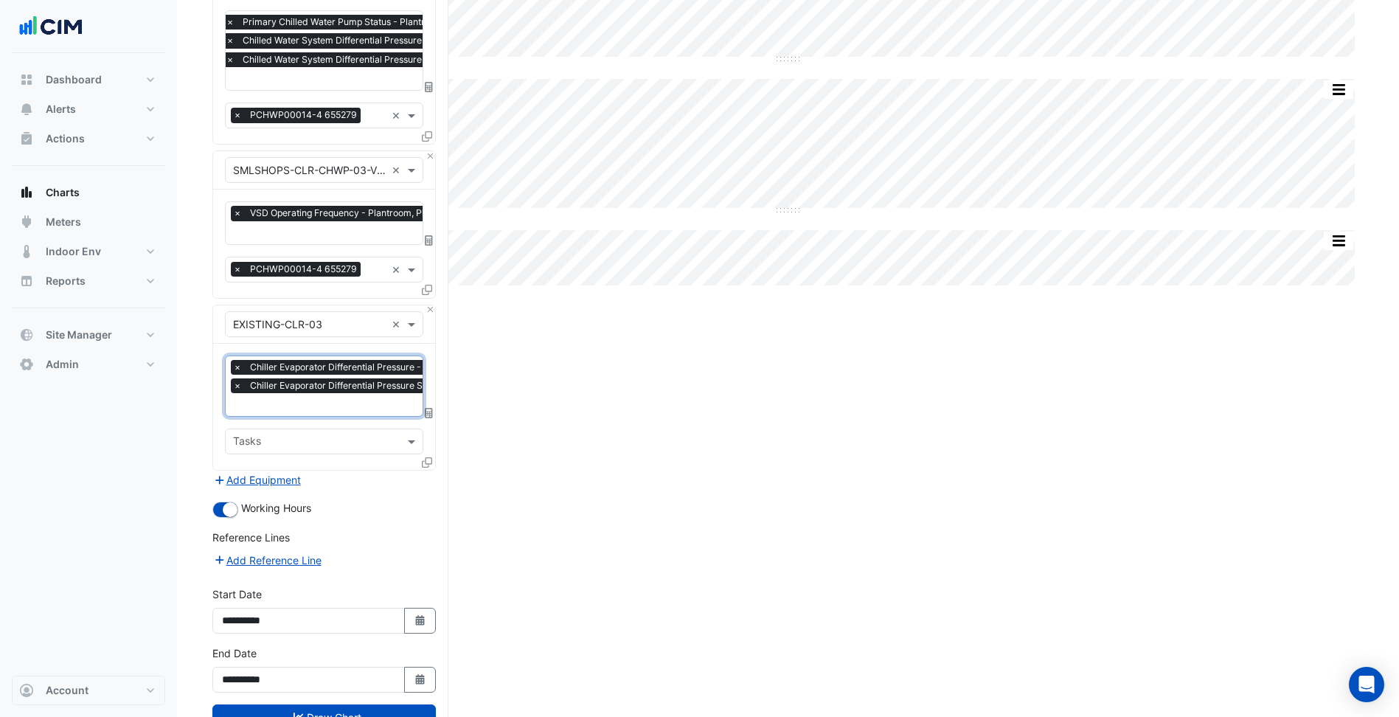
scroll to position [249, 0]
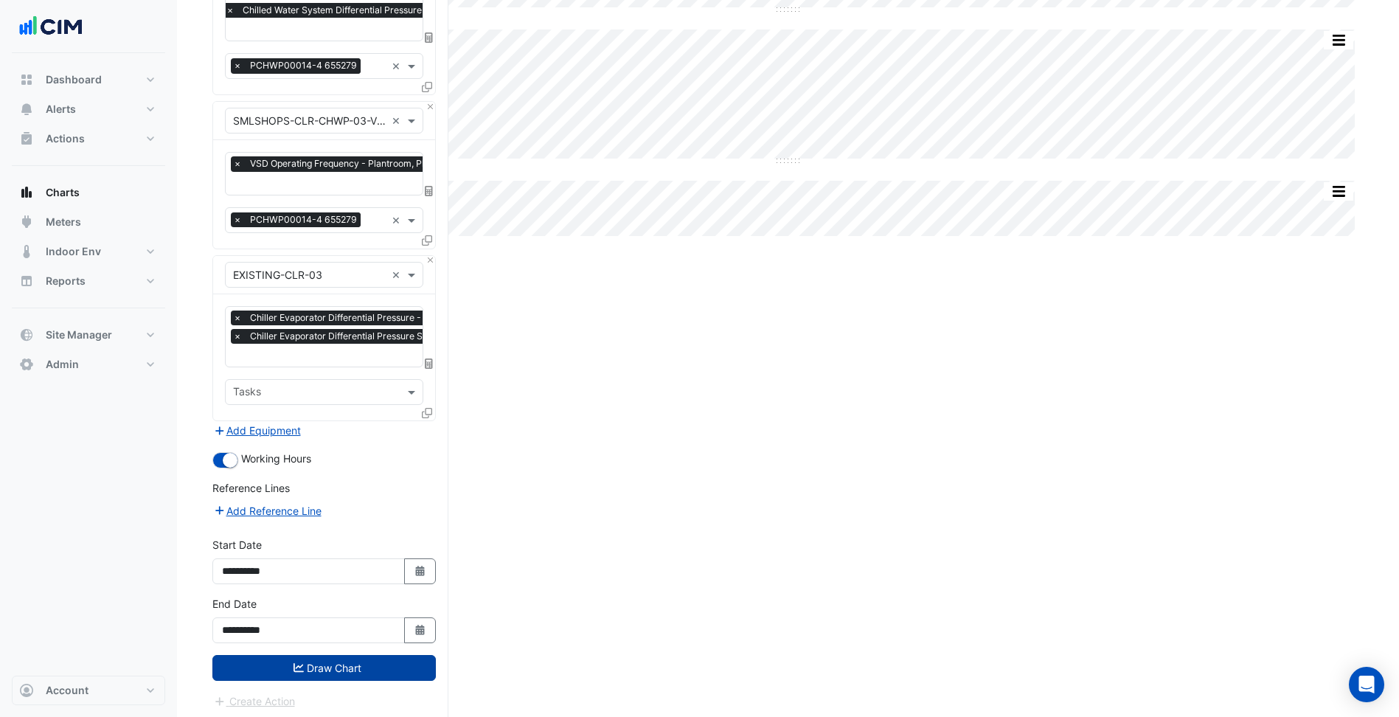
click at [347, 668] on button "Draw Chart" at bounding box center [323, 668] width 223 height 26
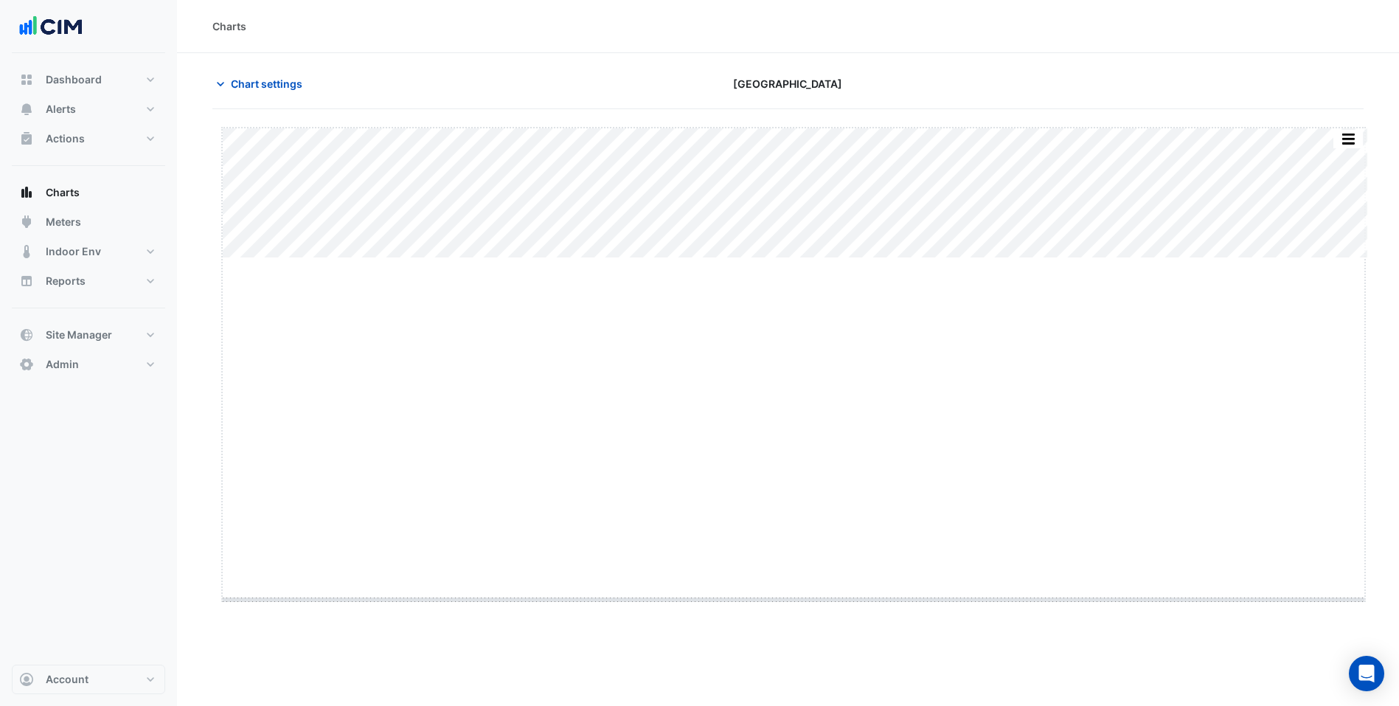
drag, startPoint x: 788, startPoint y: 259, endPoint x: 793, endPoint y: 600, distance: 340.8
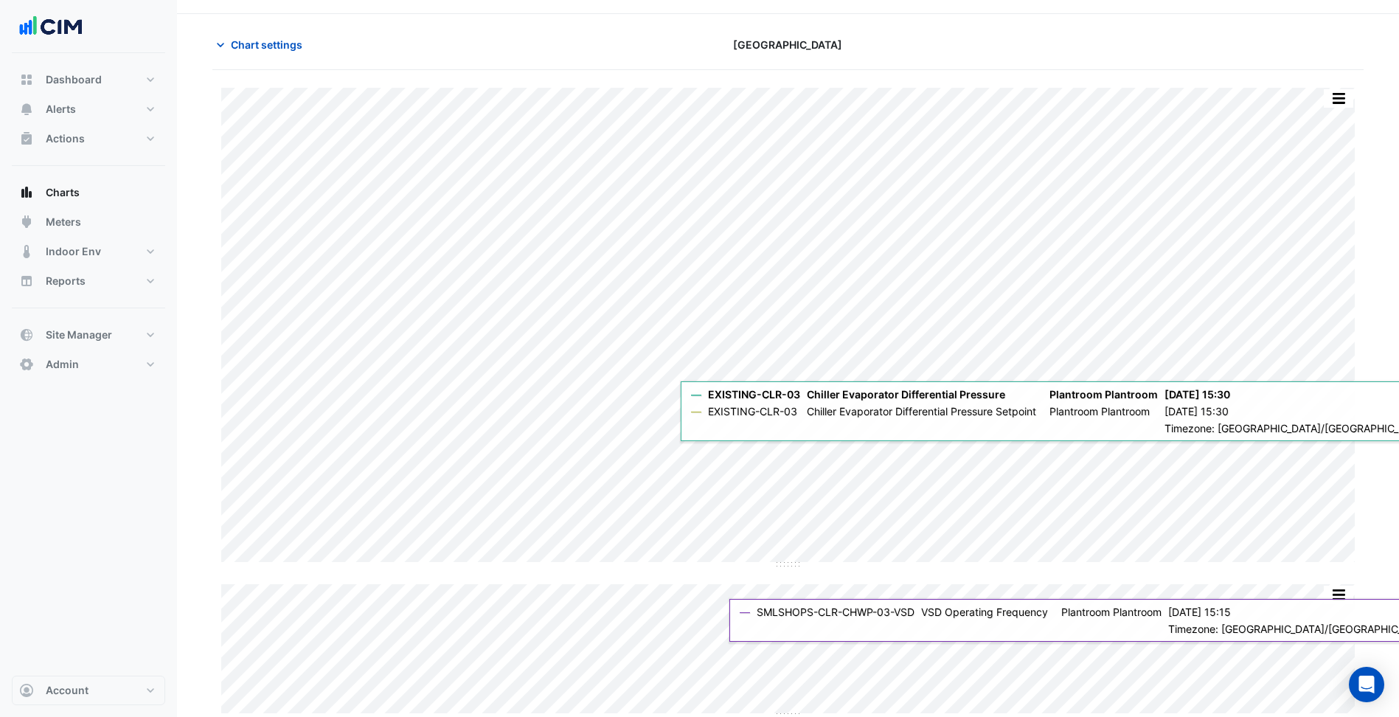
scroll to position [40, 0]
